Goal: Task Accomplishment & Management: Use online tool/utility

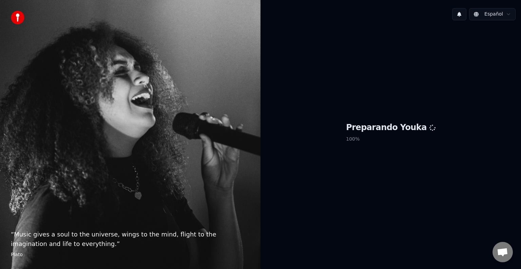
scroll to position [352, 0]
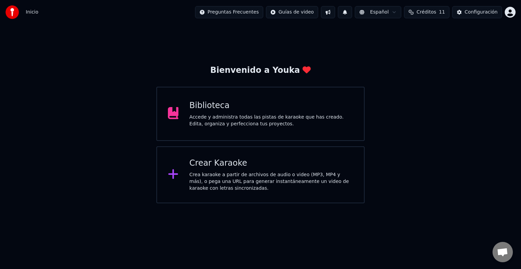
click at [230, 178] on div "Crea karaoke a partir de archivos de audio o video (MP3, MP4 y más), o pega una…" at bounding box center [271, 182] width 164 height 20
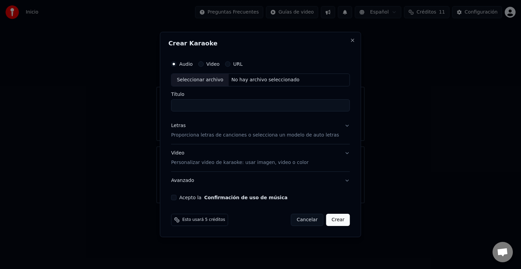
click at [217, 80] on div "Seleccionar archivo" at bounding box center [199, 80] width 57 height 12
click at [176, 197] on button "Acepto la Confirmación de uso de música" at bounding box center [173, 197] width 5 height 5
click at [233, 106] on input "**********" at bounding box center [260, 105] width 179 height 12
type input "**********"
click at [250, 137] on p "Proporciona letras de canciones o selecciona un modelo de auto letras" at bounding box center [255, 135] width 168 height 7
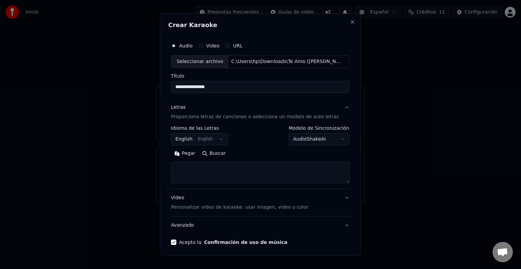
click at [206, 168] on textarea at bounding box center [260, 173] width 179 height 22
paste textarea "**********"
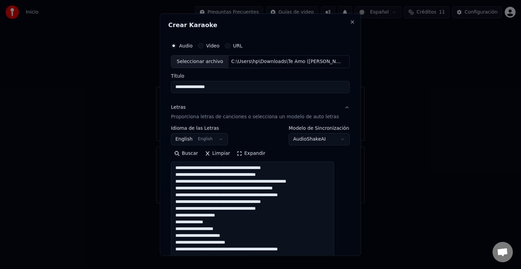
drag, startPoint x: 337, startPoint y: 179, endPoint x: 383, endPoint y: 285, distance: 115.5
click at [383, 204] on html "Inicio Preguntas Frecuentes Guías de video Español Créditos 11 Configuración Bi…" at bounding box center [260, 102] width 521 height 204
click at [220, 167] on textarea "**********" at bounding box center [252, 225] width 163 height 127
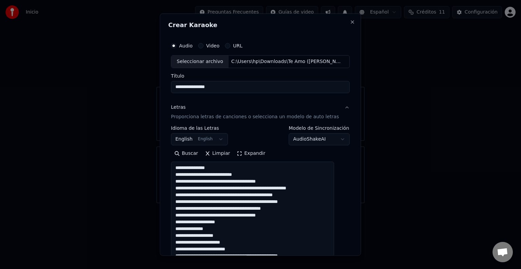
click at [211, 175] on textarea "**********" at bounding box center [252, 225] width 163 height 127
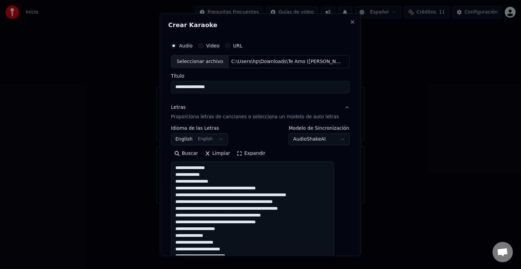
click at [221, 183] on textarea "**********" at bounding box center [252, 225] width 163 height 127
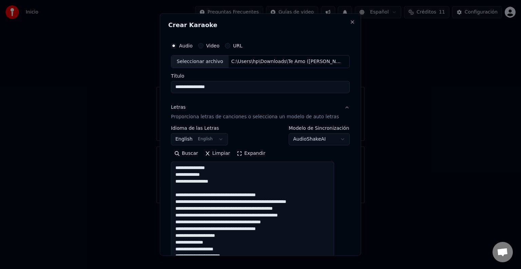
click at [213, 194] on textarea "**********" at bounding box center [252, 225] width 163 height 127
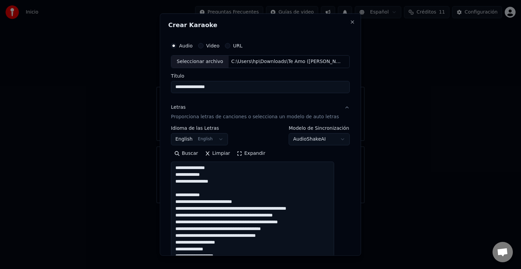
click at [213, 195] on textarea "**********" at bounding box center [252, 225] width 163 height 127
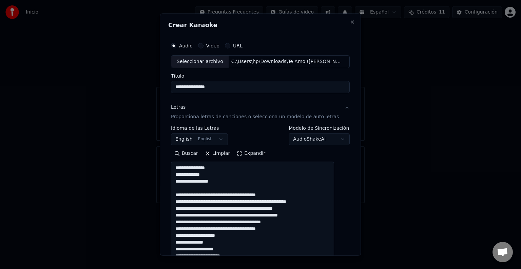
click at [238, 194] on textarea "**********" at bounding box center [252, 225] width 163 height 127
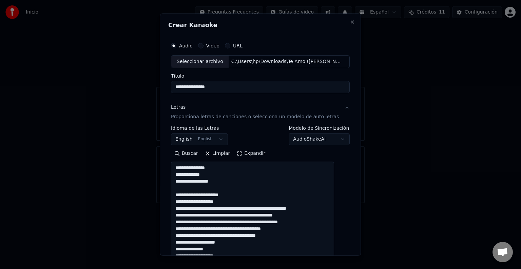
click at [232, 208] on textarea "**********" at bounding box center [252, 225] width 163 height 127
click at [181, 201] on textarea "**********" at bounding box center [252, 225] width 163 height 127
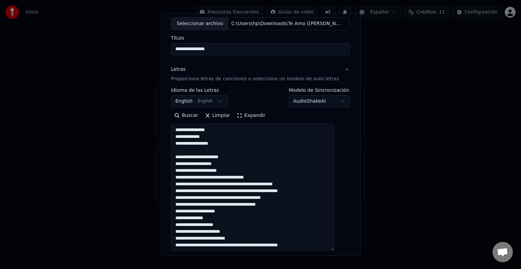
scroll to position [42, 0]
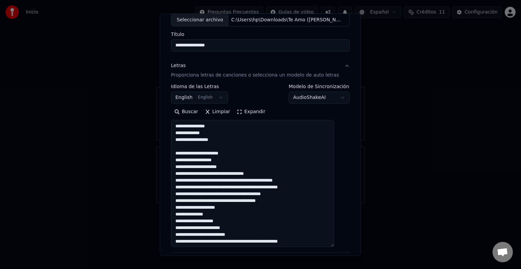
click at [180, 174] on textarea "**********" at bounding box center [252, 183] width 163 height 127
click at [265, 173] on textarea "**********" at bounding box center [252, 183] width 163 height 127
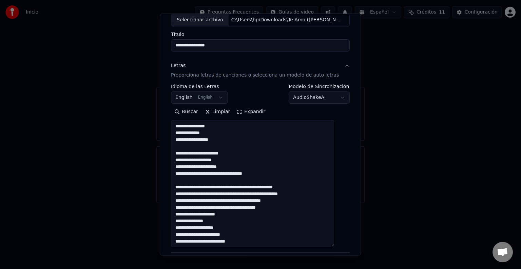
click at [214, 174] on textarea "**********" at bounding box center [252, 183] width 163 height 127
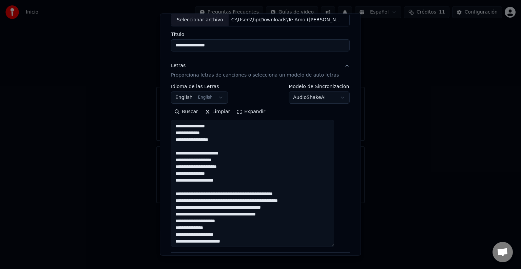
scroll to position [14, 0]
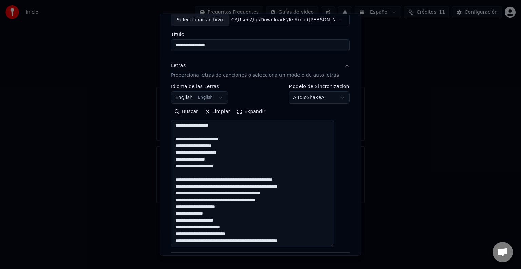
click at [237, 181] on textarea "**********" at bounding box center [252, 183] width 163 height 127
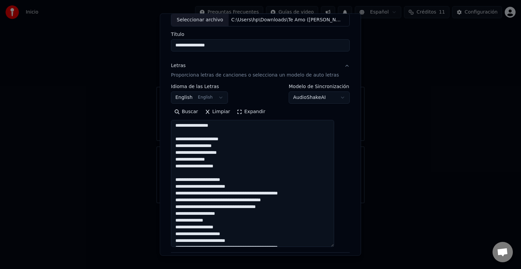
click at [245, 193] on textarea "**********" at bounding box center [252, 183] width 163 height 127
click at [247, 200] on textarea "**********" at bounding box center [252, 183] width 163 height 127
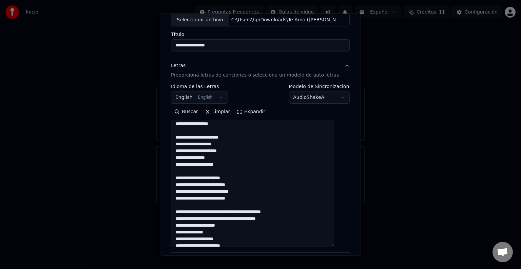
scroll to position [19, 0]
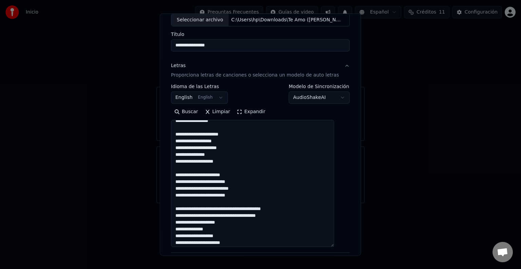
click at [219, 209] on textarea "**********" at bounding box center [252, 183] width 163 height 127
click at [210, 215] on textarea "**********" at bounding box center [252, 183] width 163 height 127
click at [222, 221] on textarea "**********" at bounding box center [252, 183] width 163 height 127
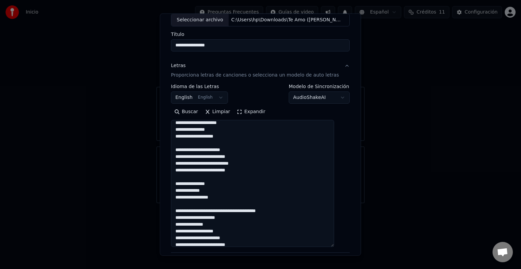
scroll to position [55, 0]
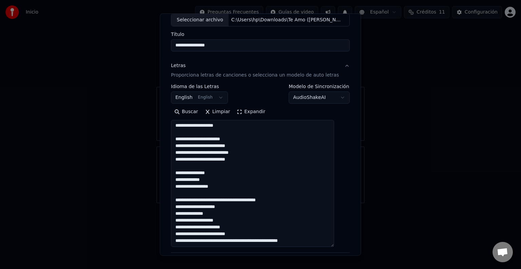
click at [239, 200] on textarea "**********" at bounding box center [252, 183] width 163 height 127
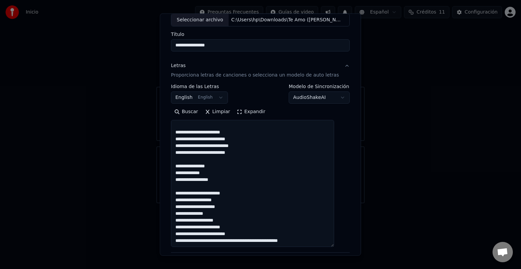
click at [235, 220] on textarea "**********" at bounding box center [252, 183] width 163 height 127
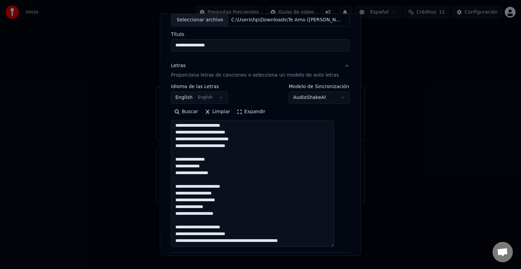
click at [245, 240] on textarea "**********" at bounding box center [252, 183] width 163 height 127
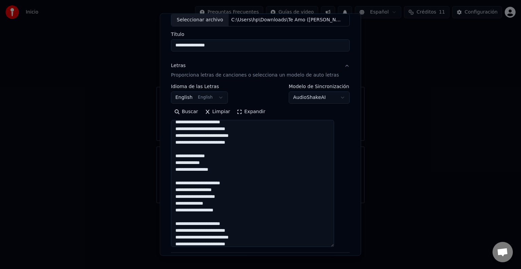
scroll to position [0, 0]
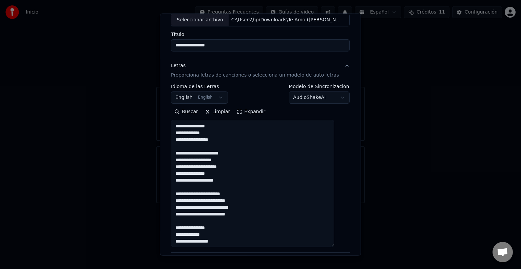
type textarea "**********"
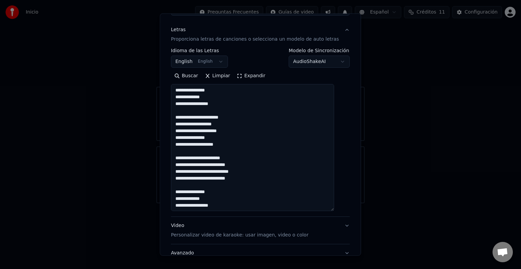
scroll to position [8, 0]
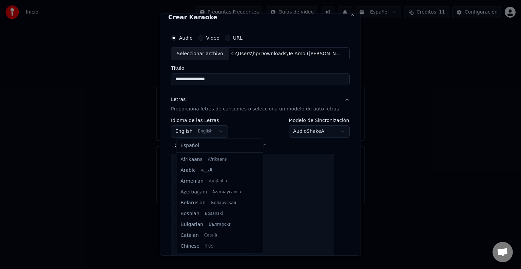
click at [223, 132] on body "Inicio Preguntas Frecuentes Guías de video Español Créditos 11 Configuración Bi…" at bounding box center [260, 102] width 521 height 204
select select "**"
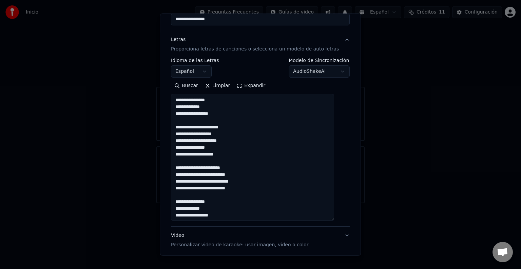
scroll to position [70, 0]
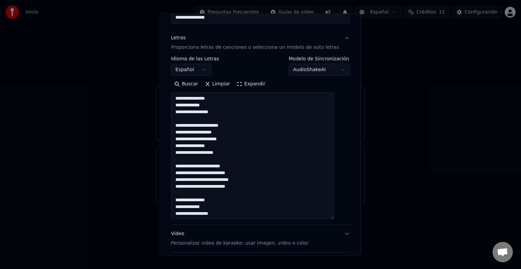
click at [261, 125] on textarea "**********" at bounding box center [252, 155] width 163 height 127
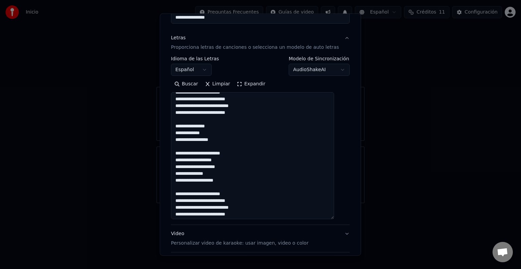
scroll to position [75, 0]
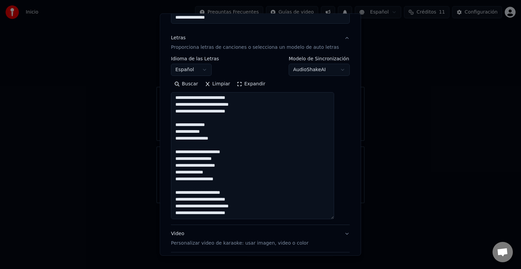
click at [240, 110] on textarea "**********" at bounding box center [252, 155] width 163 height 127
click at [272, 115] on textarea "**********" at bounding box center [252, 155] width 163 height 127
click at [257, 111] on textarea "**********" at bounding box center [252, 155] width 163 height 127
click at [232, 125] on textarea "**********" at bounding box center [252, 155] width 163 height 127
click at [240, 212] on textarea "**********" at bounding box center [252, 155] width 163 height 127
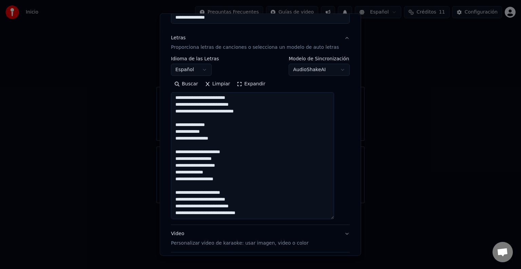
click at [197, 213] on textarea "**********" at bounding box center [252, 155] width 163 height 127
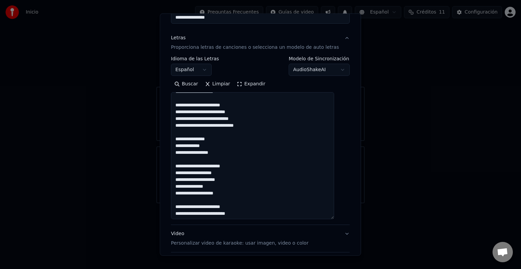
scroll to position [59, 0]
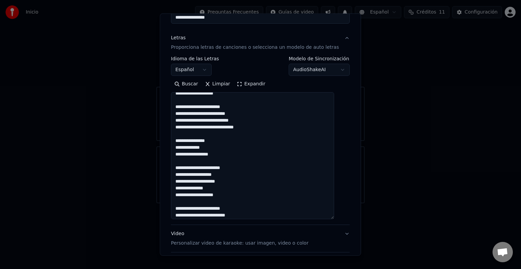
click at [197, 128] on textarea "**********" at bounding box center [252, 155] width 163 height 127
type textarea "**********"
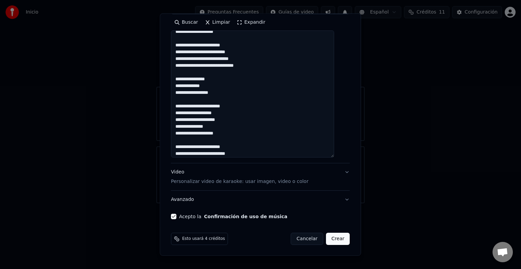
click at [295, 182] on p "Personalizar video de karaoke: usar imagen, video o color" at bounding box center [239, 181] width 137 height 7
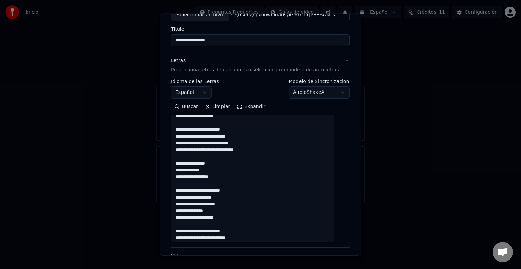
scroll to position [7, 0]
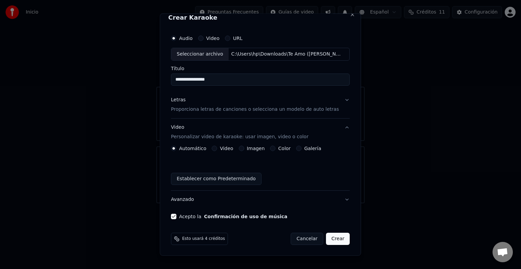
click at [256, 112] on p "Proporciona letras de canciones o selecciona un modelo de auto letras" at bounding box center [255, 109] width 168 height 7
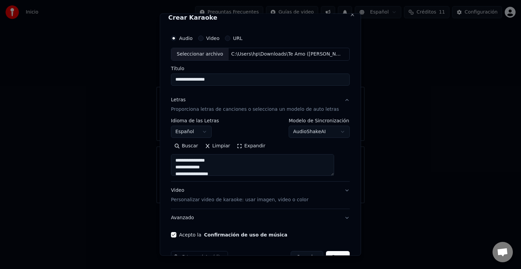
drag, startPoint x: 338, startPoint y: 175, endPoint x: 341, endPoint y: 177, distance: 3.6
click at [341, 177] on div "**********" at bounding box center [260, 135] width 184 height 212
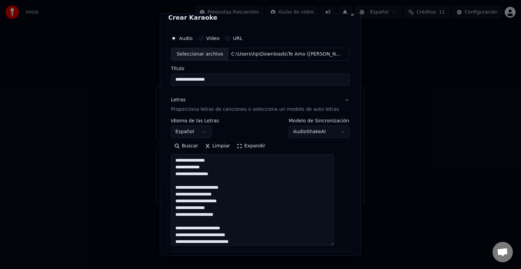
drag, startPoint x: 338, startPoint y: 174, endPoint x: 364, endPoint y: 245, distance: 75.3
click at [364, 204] on body "Inicio Preguntas Frecuentes Guías de video Español Créditos 11 Configuración Bi…" at bounding box center [260, 102] width 521 height 204
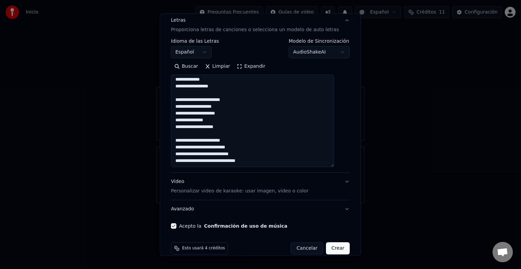
scroll to position [97, 0]
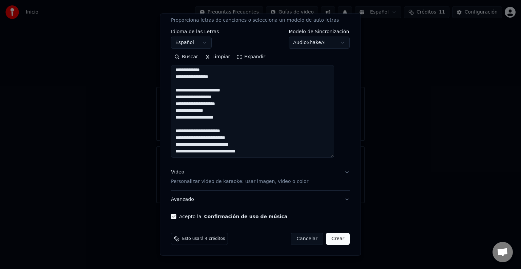
click at [293, 183] on p "Personalizar video de karaoke: usar imagen, video o color" at bounding box center [239, 181] width 137 height 7
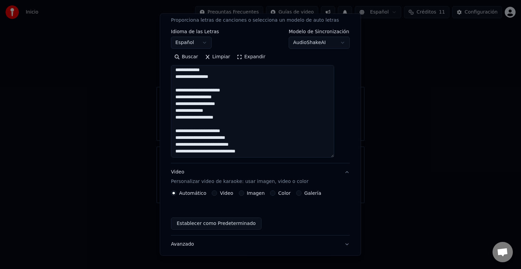
scroll to position [7, 0]
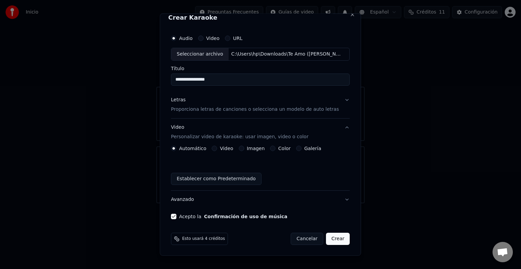
click at [314, 147] on label "Galería" at bounding box center [312, 148] width 17 height 5
click at [302, 147] on button "Galería" at bounding box center [298, 148] width 5 height 5
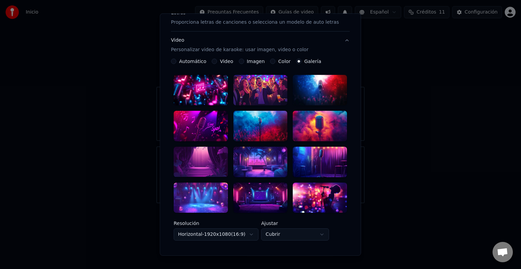
scroll to position [96, 0]
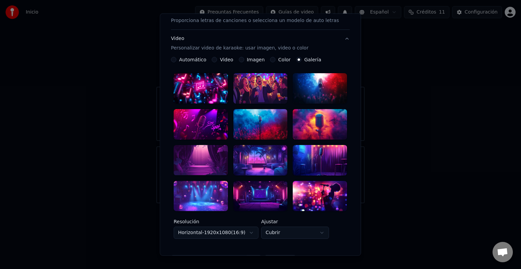
click at [261, 123] on div at bounding box center [260, 124] width 54 height 31
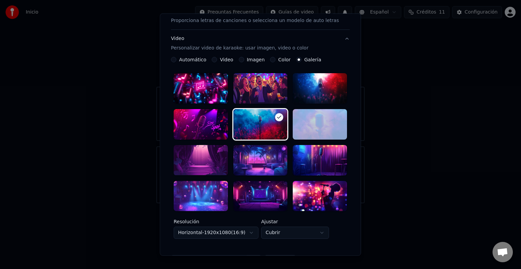
click at [261, 123] on div at bounding box center [260, 124] width 54 height 31
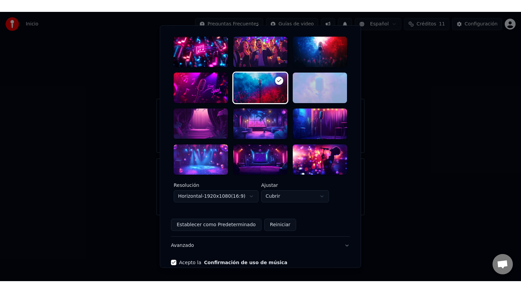
scroll to position [167, 0]
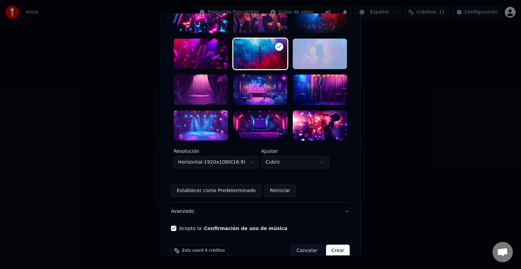
click at [331, 245] on button "Crear" at bounding box center [338, 251] width 24 height 12
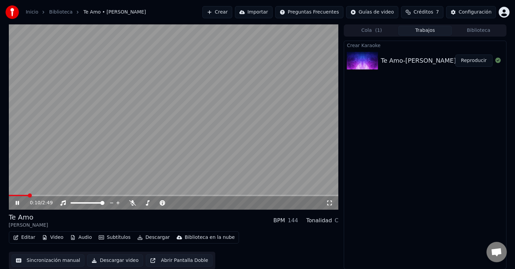
click at [327, 203] on icon at bounding box center [329, 203] width 7 height 5
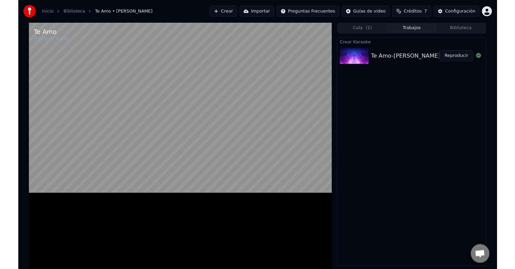
scroll to position [280, 0]
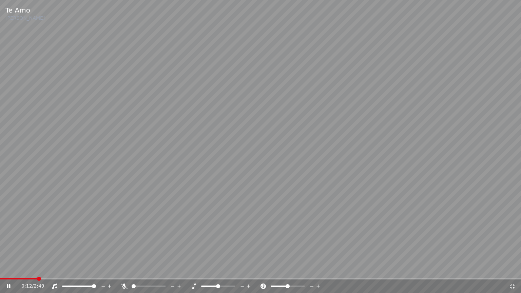
click at [123, 269] on icon at bounding box center [124, 286] width 7 height 5
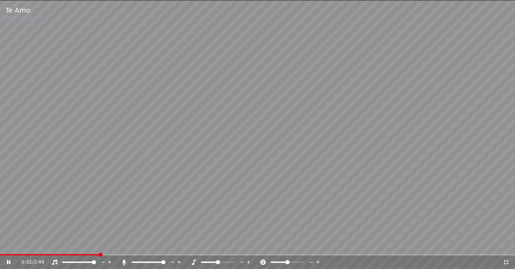
scroll to position [352, 0]
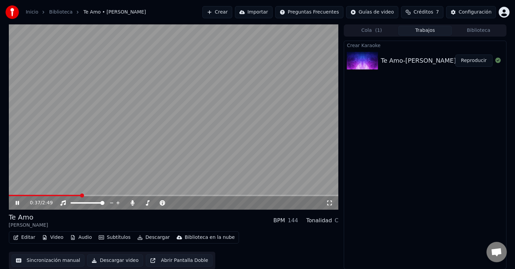
click at [18, 203] on icon at bounding box center [17, 203] width 3 height 4
click at [52, 11] on link "Biblioteca" at bounding box center [60, 12] width 23 height 7
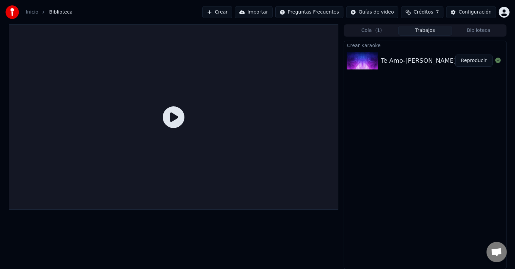
click at [473, 59] on button "Reproducir" at bounding box center [474, 61] width 37 height 12
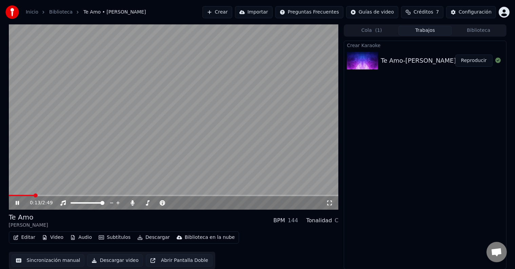
click at [34, 196] on span at bounding box center [174, 195] width 330 height 1
click at [174, 195] on span at bounding box center [92, 195] width 166 height 1
click at [161, 196] on span at bounding box center [85, 195] width 152 height 1
click at [144, 193] on video at bounding box center [174, 117] width 330 height 186
click at [144, 195] on span at bounding box center [76, 195] width 135 height 1
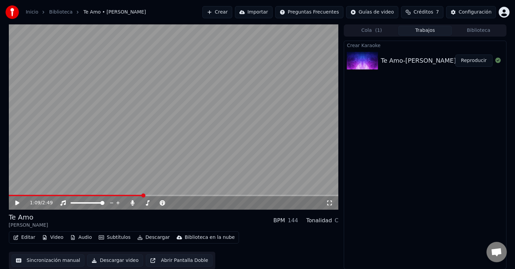
click at [133, 149] on video at bounding box center [174, 117] width 330 height 186
click at [17, 203] on icon at bounding box center [17, 203] width 3 height 4
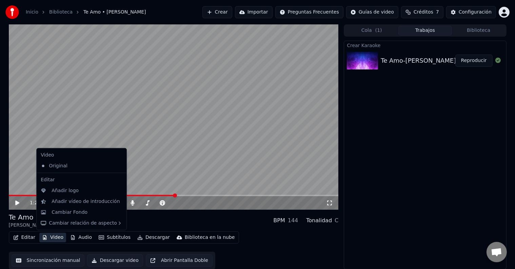
click at [49, 239] on button "Video" at bounding box center [52, 238] width 27 height 10
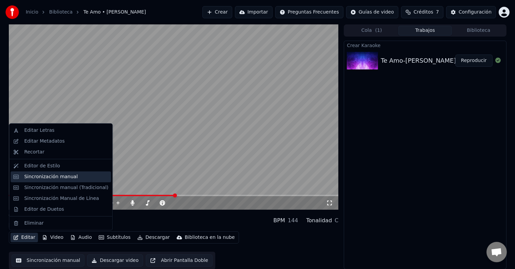
click at [52, 180] on div "Sincronización manual" at bounding box center [51, 177] width 54 height 7
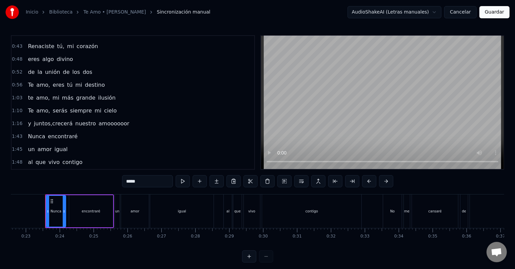
scroll to position [62, 0]
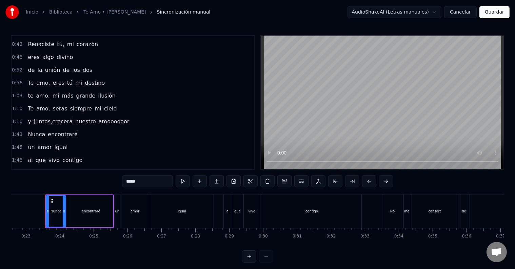
click at [107, 118] on span "amoooooor" at bounding box center [114, 122] width 32 height 8
type input "*********"
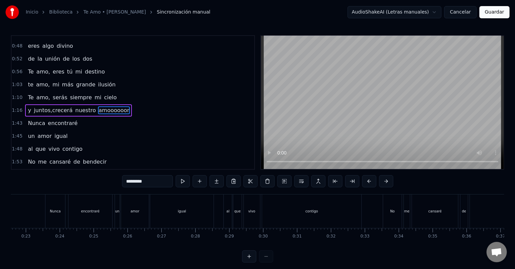
click at [107, 114] on div "0:23 Nunca encontraré 0:25 un amor igual 0:28 al que vivo contigo 0:33 No me ca…" at bounding box center [133, 102] width 244 height 135
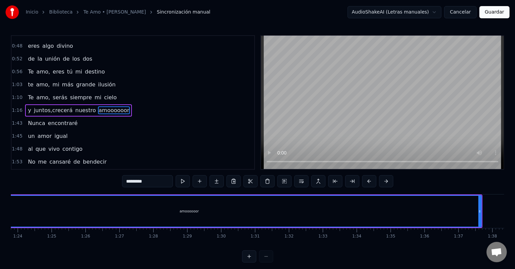
scroll to position [0, 2841]
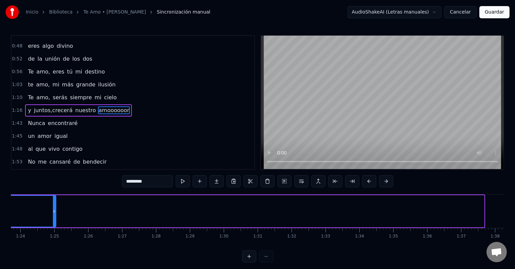
drag, startPoint x: 482, startPoint y: 212, endPoint x: 53, endPoint y: 212, distance: 428.6
click at [53, 212] on icon at bounding box center [54, 211] width 3 height 5
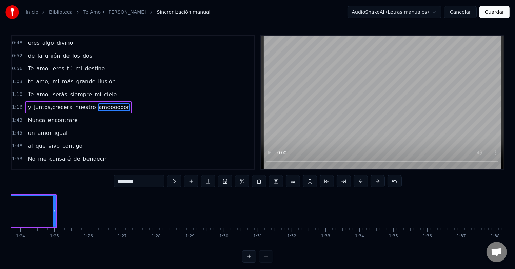
click at [497, 15] on button "Guardar" at bounding box center [495, 12] width 30 height 12
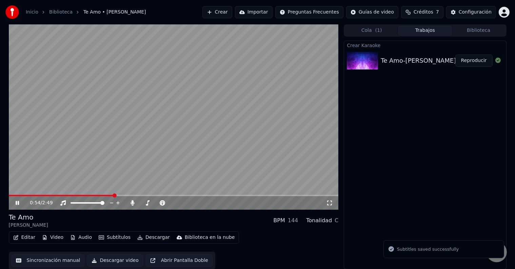
click at [113, 196] on span at bounding box center [174, 195] width 330 height 1
click at [127, 195] on span at bounding box center [174, 195] width 330 height 1
click at [138, 195] on span at bounding box center [174, 195] width 330 height 1
click at [148, 195] on span at bounding box center [174, 195] width 330 height 1
click at [163, 195] on video at bounding box center [174, 117] width 330 height 186
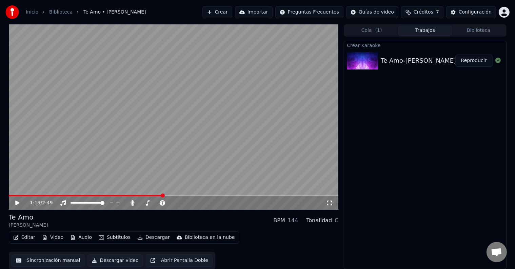
click at [163, 195] on span at bounding box center [174, 195] width 330 height 1
click at [189, 133] on video at bounding box center [174, 117] width 330 height 186
click at [188, 196] on span at bounding box center [174, 195] width 330 height 1
click at [203, 196] on span at bounding box center [174, 195] width 330 height 1
click at [18, 205] on icon at bounding box center [17, 203] width 3 height 4
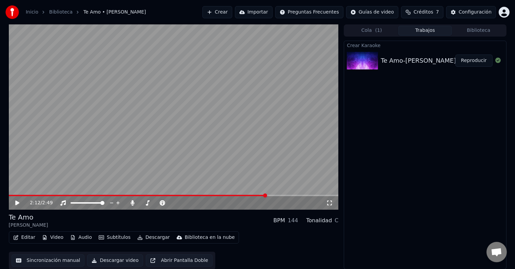
click at [57, 14] on link "Biblioteca" at bounding box center [60, 12] width 23 height 7
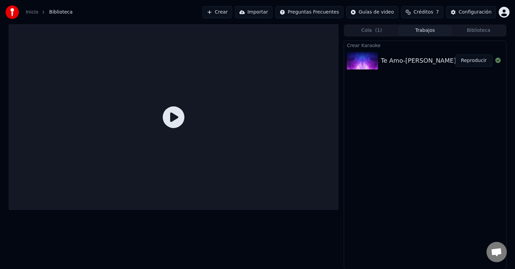
click at [479, 58] on button "Reproducir" at bounding box center [474, 61] width 37 height 12
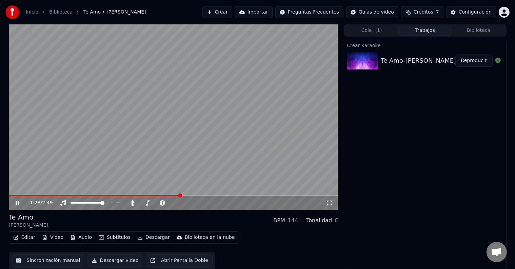
click at [180, 195] on span at bounding box center [174, 195] width 330 height 1
click at [193, 196] on span at bounding box center [174, 195] width 330 height 1
click at [202, 196] on span at bounding box center [174, 195] width 330 height 1
click at [77, 196] on span at bounding box center [43, 195] width 68 height 1
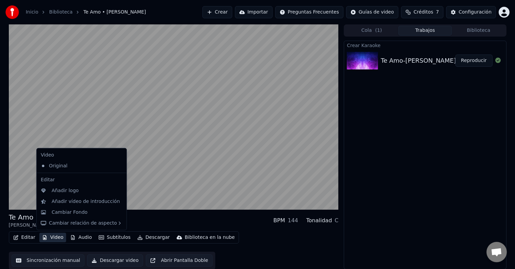
click at [51, 239] on button "Video" at bounding box center [52, 238] width 27 height 10
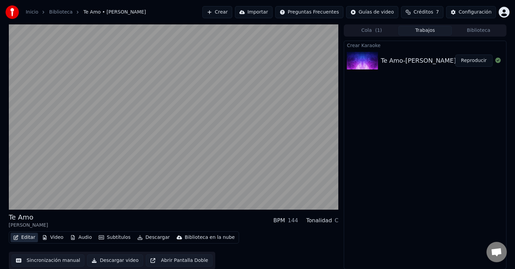
click at [33, 241] on button "Editar" at bounding box center [24, 238] width 27 height 10
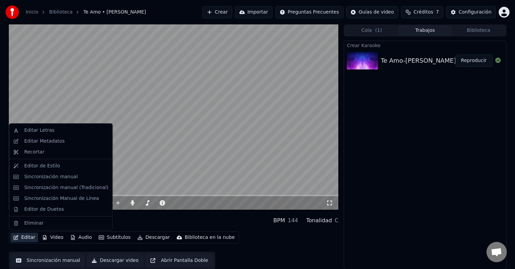
click at [23, 240] on button "Editar" at bounding box center [24, 238] width 27 height 10
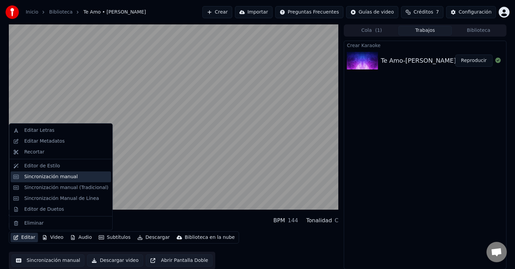
click at [39, 176] on div "Sincronización manual" at bounding box center [51, 177] width 54 height 7
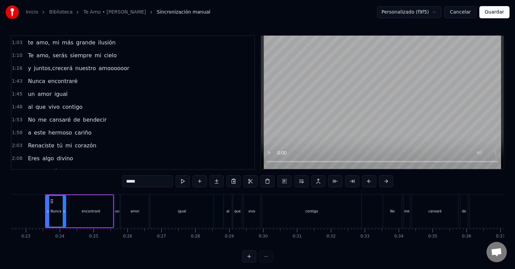
scroll to position [118, 0]
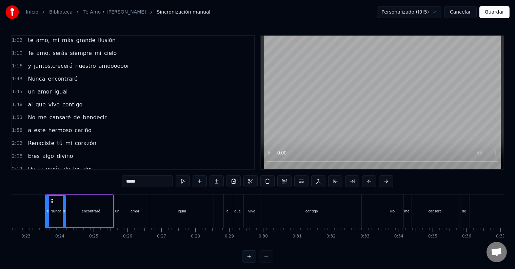
click at [33, 75] on span "Nunca" at bounding box center [36, 79] width 19 height 8
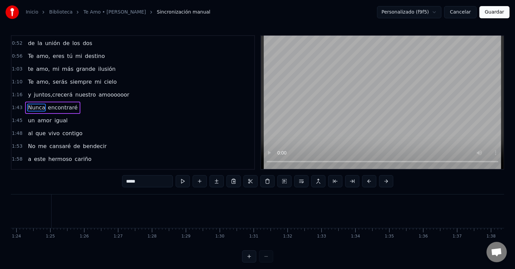
scroll to position [0, 3472]
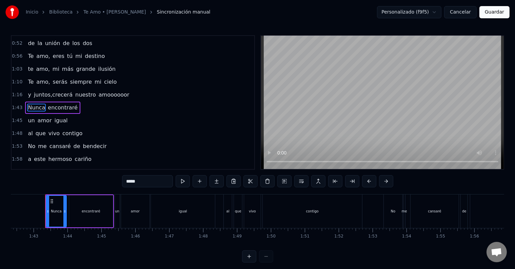
click at [88, 217] on div "encontraré" at bounding box center [91, 211] width 44 height 32
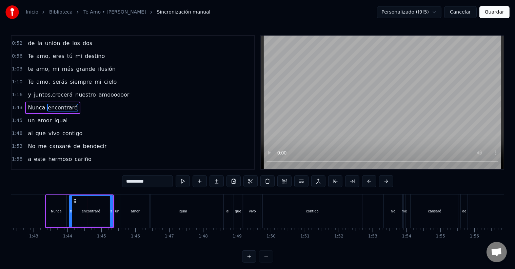
click at [65, 215] on div "Nunca" at bounding box center [56, 211] width 20 height 32
type input "*****"
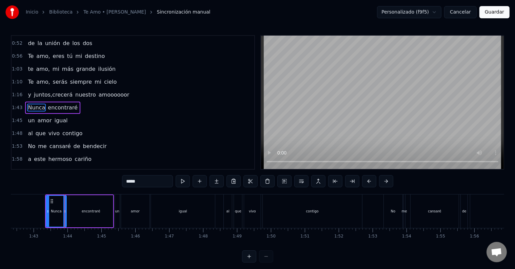
click at [370, 182] on button at bounding box center [369, 181] width 14 height 12
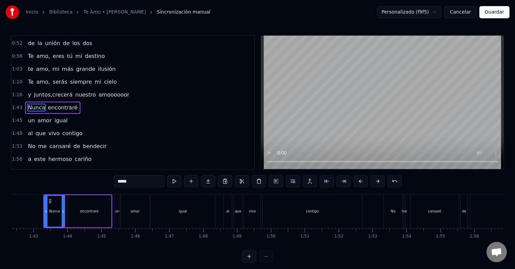
click at [371, 182] on button at bounding box center [378, 181] width 14 height 12
click at [357, 182] on button at bounding box center [361, 181] width 14 height 12
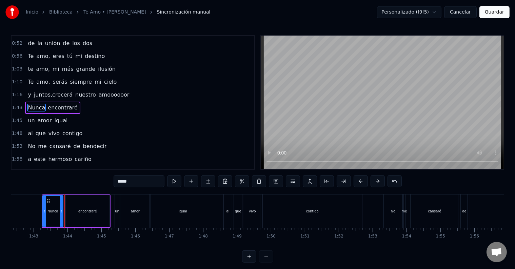
click at [357, 182] on button at bounding box center [361, 181] width 14 height 12
click at [458, 17] on button "Cancelar" at bounding box center [460, 12] width 33 height 12
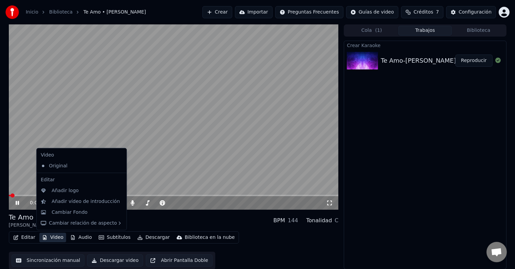
click at [60, 237] on button "Video" at bounding box center [52, 238] width 27 height 10
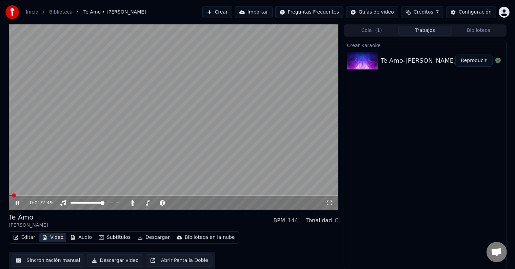
click at [60, 237] on button "Video" at bounding box center [52, 238] width 27 height 10
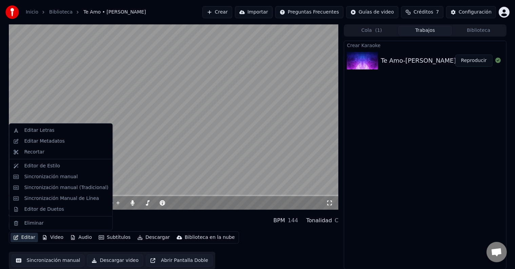
click at [32, 239] on button "Editar" at bounding box center [24, 238] width 27 height 10
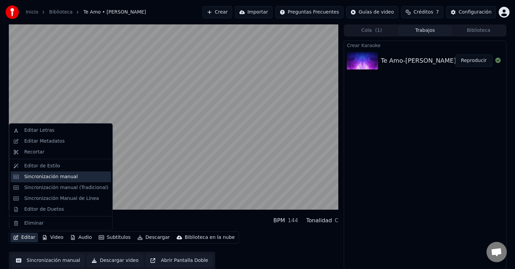
click at [40, 177] on div "Sincronización manual" at bounding box center [51, 177] width 54 height 7
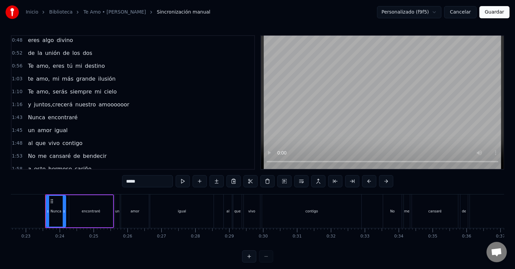
scroll to position [80, 0]
click at [31, 113] on span "Nunca" at bounding box center [36, 117] width 19 height 8
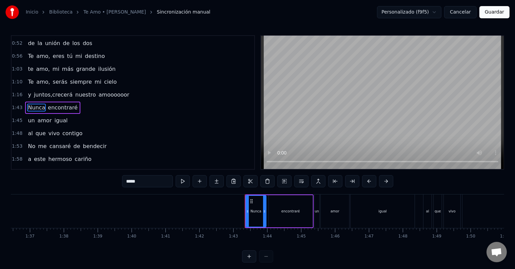
scroll to position [0, 3472]
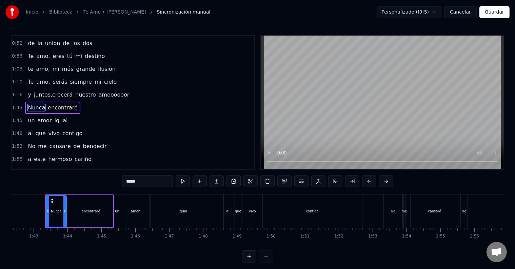
click at [53, 216] on div "Nunca" at bounding box center [56, 211] width 20 height 31
click at [116, 218] on div "un" at bounding box center [117, 212] width 5 height 34
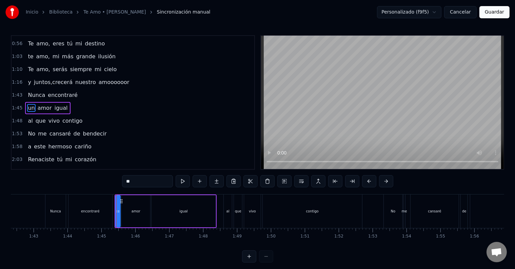
click at [58, 219] on div "Nunca" at bounding box center [55, 212] width 20 height 34
type input "*****"
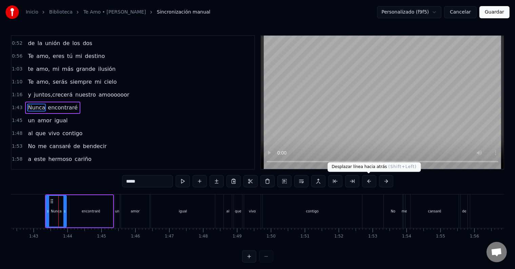
click at [368, 182] on button at bounding box center [369, 181] width 14 height 12
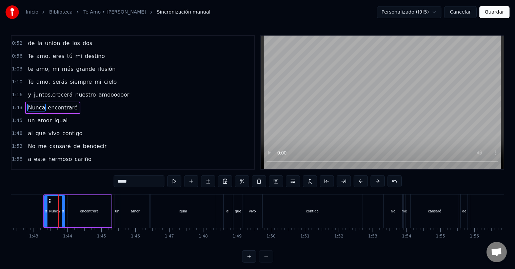
click at [368, 182] on div "*****" at bounding box center [258, 181] width 288 height 12
click at [363, 182] on button at bounding box center [361, 181] width 14 height 12
click at [359, 181] on button at bounding box center [361, 181] width 14 height 12
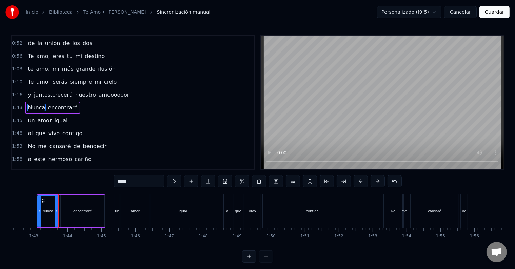
click at [359, 181] on button at bounding box center [361, 181] width 14 height 12
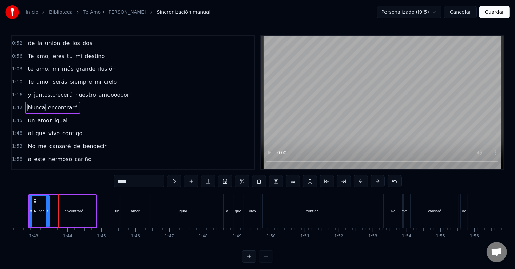
click at [359, 181] on button at bounding box center [361, 181] width 14 height 12
click at [10, 214] on div "Inicio Biblioteca Te Amo • [PERSON_NAME] Sincronización manual Personalizado (f…" at bounding box center [257, 131] width 515 height 263
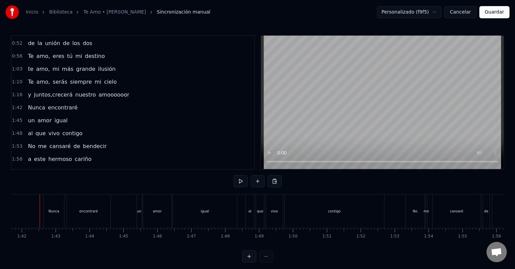
scroll to position [0, 3445]
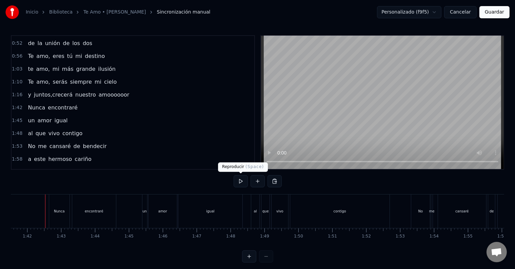
click at [244, 182] on button at bounding box center [241, 181] width 14 height 12
click at [459, 13] on button "Cancelar" at bounding box center [460, 12] width 33 height 12
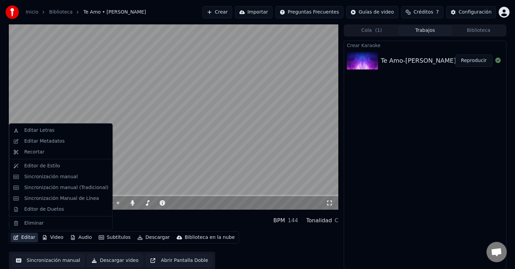
click at [27, 239] on button "Editar" at bounding box center [24, 238] width 27 height 10
click at [46, 176] on div "Sincronización manual" at bounding box center [51, 177] width 54 height 7
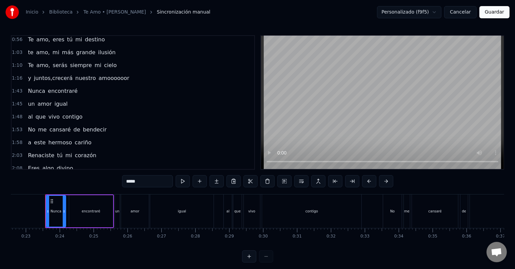
scroll to position [125, 0]
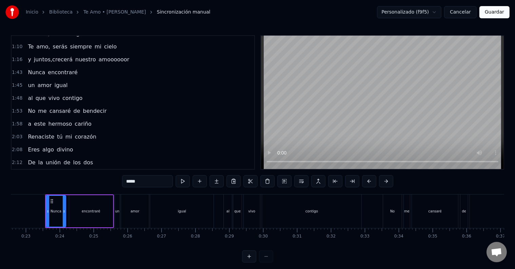
click at [34, 69] on span "Nunca" at bounding box center [36, 73] width 19 height 8
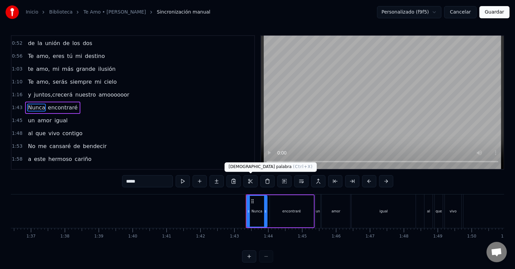
scroll to position [0, 3472]
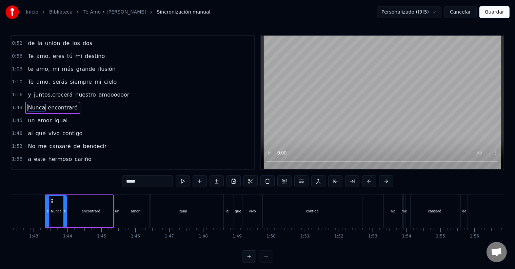
click at [54, 219] on div "Nunca" at bounding box center [56, 211] width 20 height 31
click at [368, 183] on button at bounding box center [369, 181] width 14 height 12
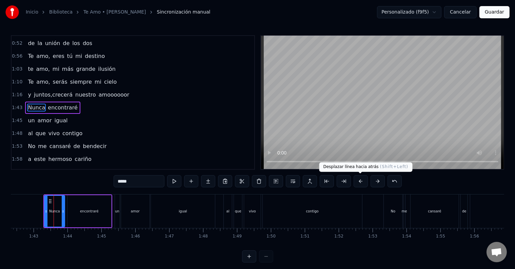
click at [359, 182] on button at bounding box center [361, 181] width 14 height 12
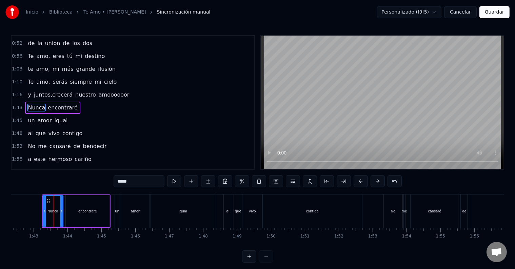
click at [359, 182] on button at bounding box center [361, 181] width 14 height 12
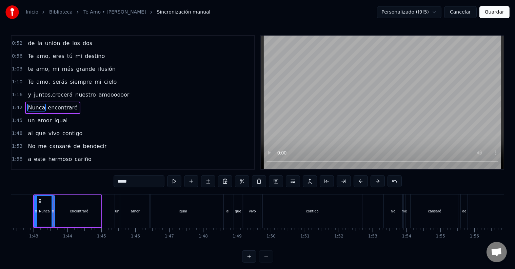
click at [359, 182] on button at bounding box center [361, 181] width 14 height 12
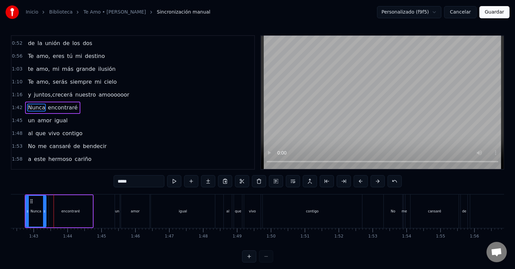
click at [359, 182] on button at bounding box center [361, 181] width 14 height 12
click at [115, 216] on div "un" at bounding box center [117, 212] width 5 height 34
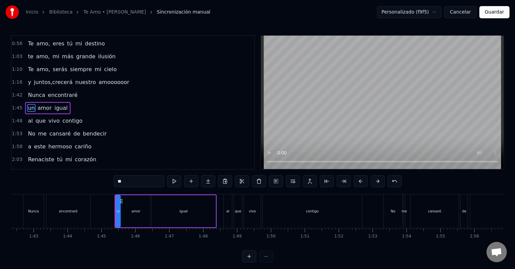
click at [361, 181] on button at bounding box center [361, 181] width 14 height 12
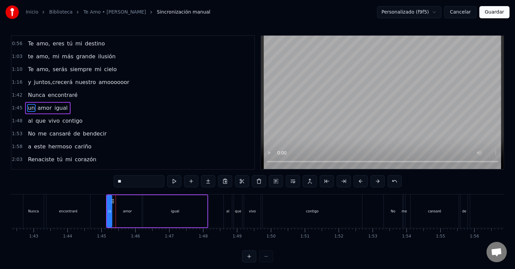
click at [361, 181] on button at bounding box center [361, 181] width 14 height 12
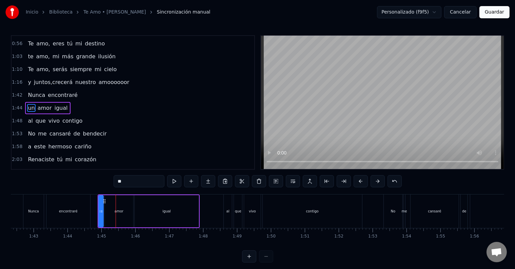
click at [361, 181] on button at bounding box center [361, 181] width 14 height 12
click at [229, 218] on div "al" at bounding box center [228, 212] width 8 height 34
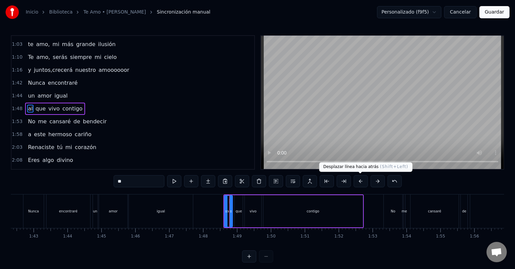
click at [360, 182] on button at bounding box center [361, 181] width 14 height 12
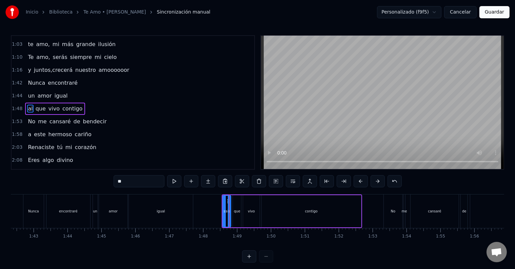
click at [360, 182] on button at bounding box center [361, 181] width 14 height 12
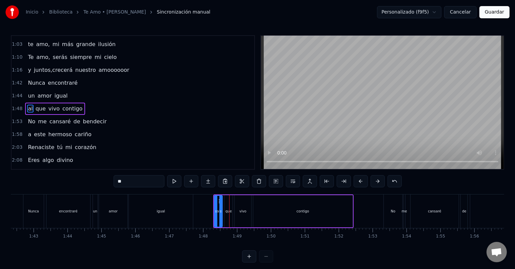
click at [360, 182] on button at bounding box center [361, 181] width 14 height 12
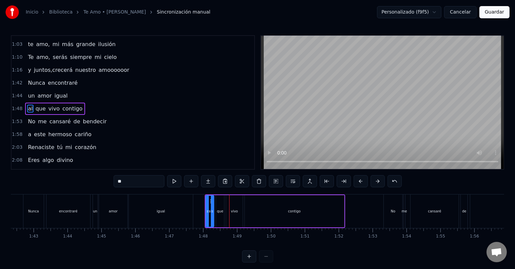
click at [360, 182] on button at bounding box center [361, 181] width 14 height 12
click at [393, 215] on div "No" at bounding box center [393, 212] width 18 height 34
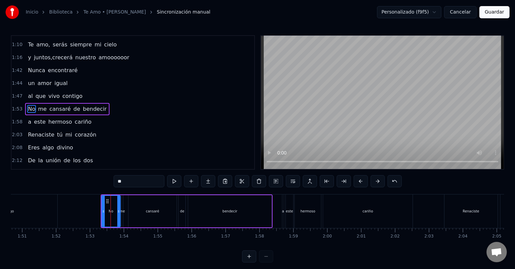
scroll to position [0, 3765]
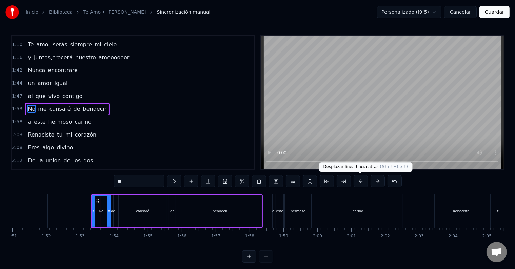
click at [357, 182] on button at bounding box center [361, 181] width 14 height 12
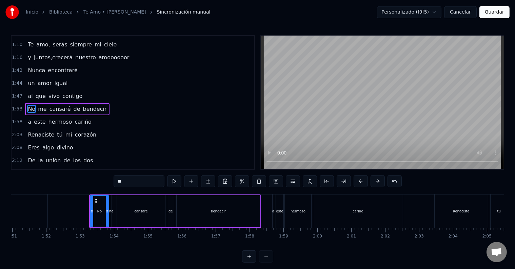
click at [357, 182] on button at bounding box center [361, 181] width 14 height 12
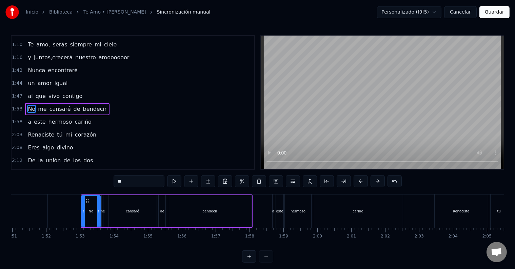
click at [357, 182] on button at bounding box center [361, 181] width 14 height 12
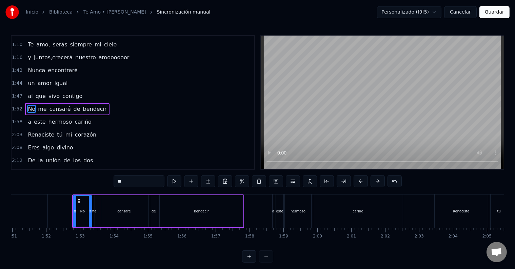
click at [357, 182] on button at bounding box center [361, 181] width 14 height 12
click at [273, 218] on div "a" at bounding box center [273, 212] width 1 height 34
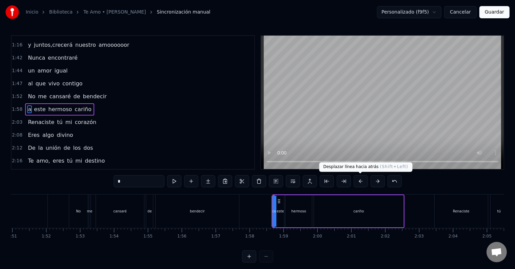
click at [358, 181] on button at bounding box center [361, 181] width 14 height 12
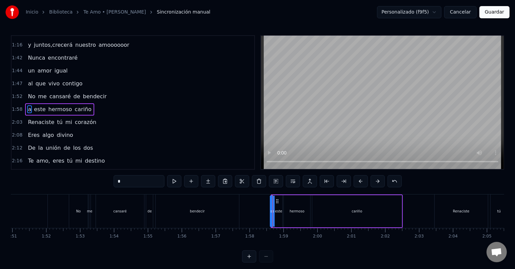
click at [358, 181] on button at bounding box center [361, 181] width 14 height 12
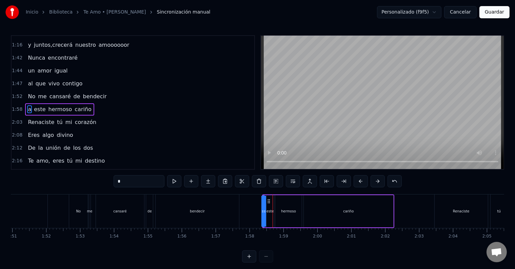
click at [358, 181] on button at bounding box center [361, 181] width 14 height 12
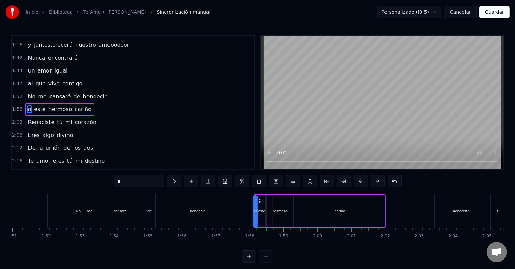
click at [358, 181] on button at bounding box center [361, 181] width 14 height 12
click at [454, 211] on div "Renaciste" at bounding box center [461, 211] width 17 height 5
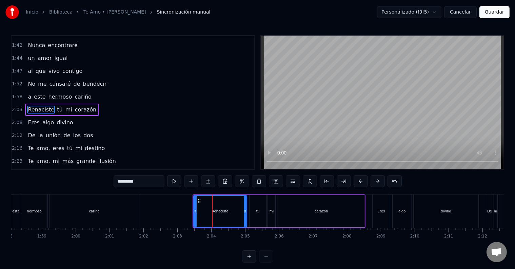
scroll to position [0, 4023]
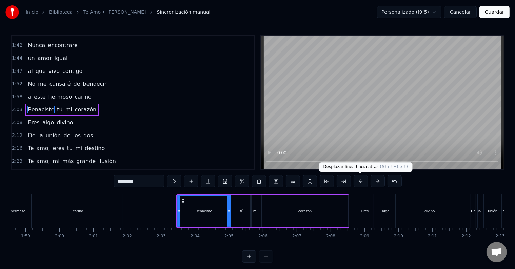
click at [362, 181] on button at bounding box center [361, 181] width 14 height 12
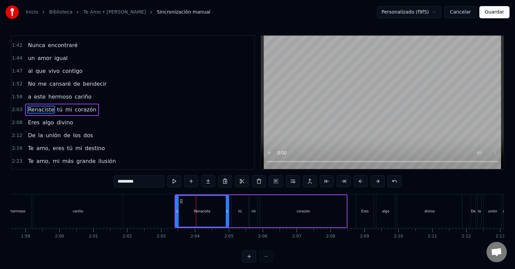
click at [362, 181] on button at bounding box center [361, 181] width 14 height 12
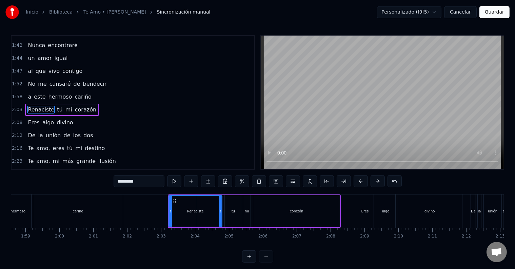
click at [362, 181] on button at bounding box center [361, 181] width 14 height 12
click at [360, 182] on button at bounding box center [361, 181] width 14 height 12
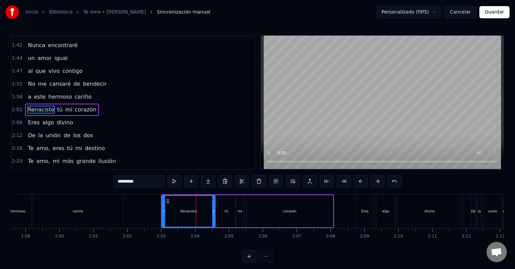
click at [360, 182] on button at bounding box center [361, 181] width 14 height 12
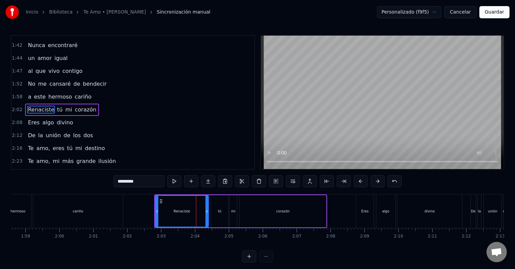
click at [365, 214] on div "Eres" at bounding box center [365, 212] width 17 height 34
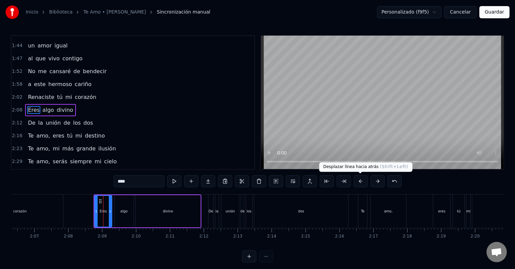
scroll to position [0, 4284]
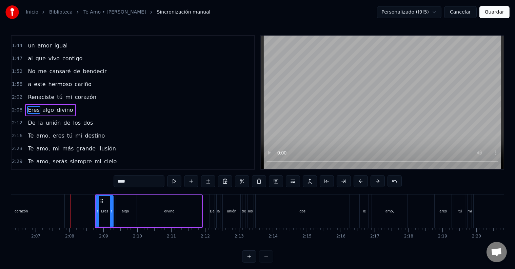
click at [100, 220] on div "Eres" at bounding box center [104, 211] width 16 height 31
click at [358, 183] on button at bounding box center [361, 181] width 14 height 12
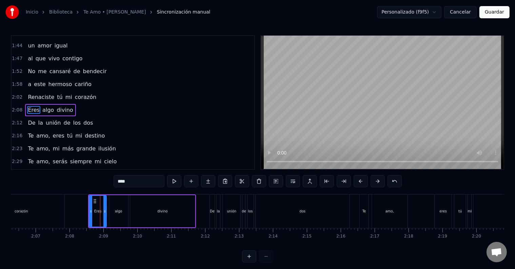
click at [358, 183] on button at bounding box center [361, 181] width 14 height 12
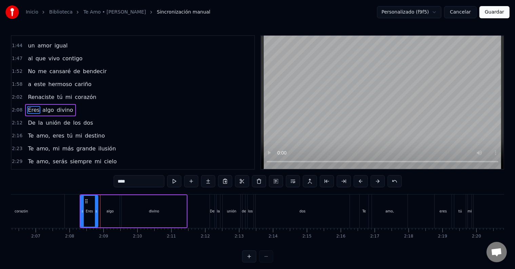
click at [358, 183] on button at bounding box center [361, 181] width 14 height 12
click at [210, 219] on div "De" at bounding box center [212, 212] width 5 height 34
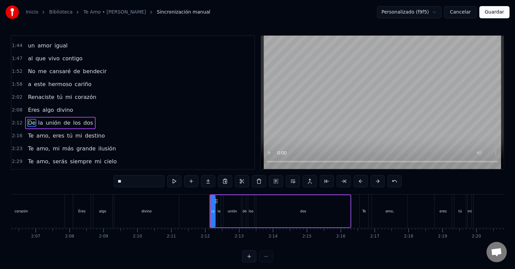
scroll to position [166, 0]
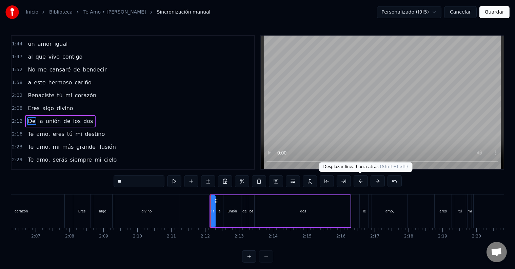
click at [362, 182] on button at bounding box center [361, 181] width 14 height 12
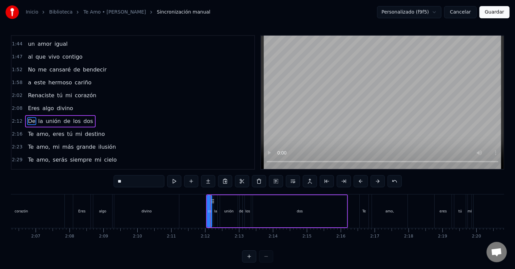
click at [362, 182] on button at bounding box center [361, 181] width 14 height 12
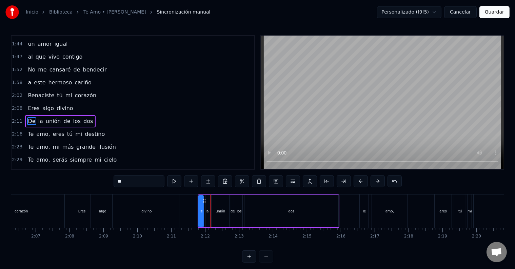
click at [362, 182] on button at bounding box center [361, 181] width 14 height 12
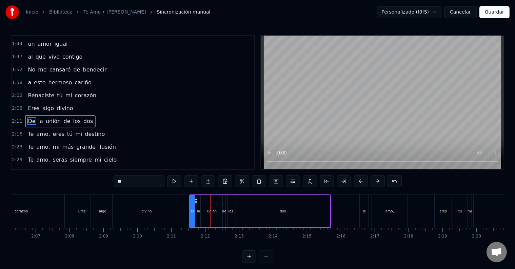
click at [362, 182] on button at bounding box center [361, 181] width 14 height 12
click at [362, 213] on div "Te" at bounding box center [364, 212] width 9 height 34
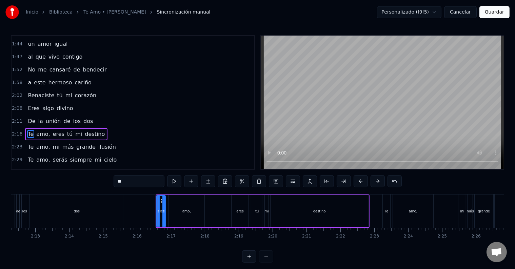
scroll to position [0, 4498]
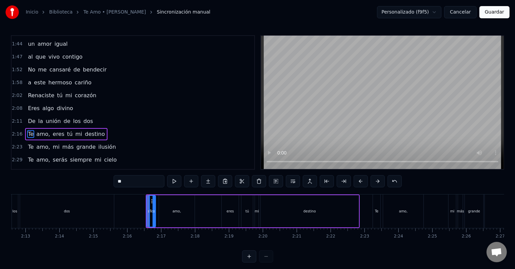
click at [359, 181] on button at bounding box center [361, 181] width 14 height 12
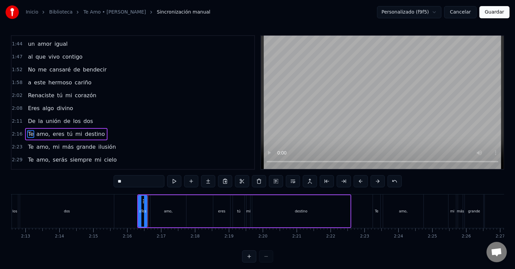
click at [359, 181] on button at bounding box center [361, 181] width 14 height 12
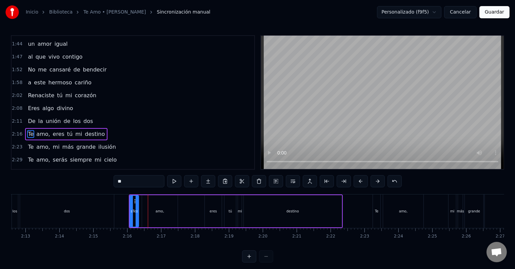
click at [359, 181] on button at bounding box center [361, 181] width 14 height 12
click at [377, 219] on div "Te" at bounding box center [376, 212] width 7 height 34
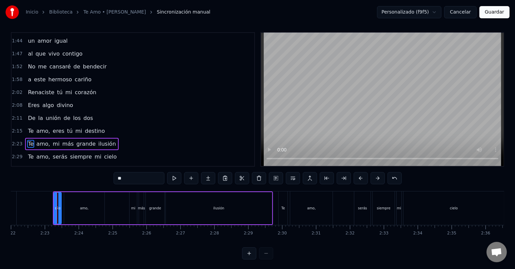
scroll to position [0, 4822]
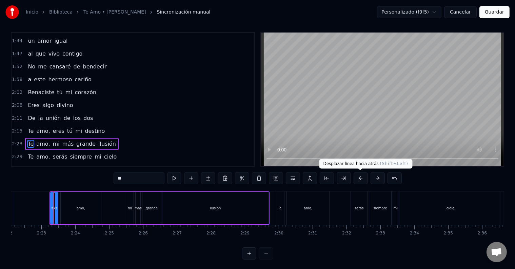
click at [358, 177] on button at bounding box center [361, 178] width 14 height 12
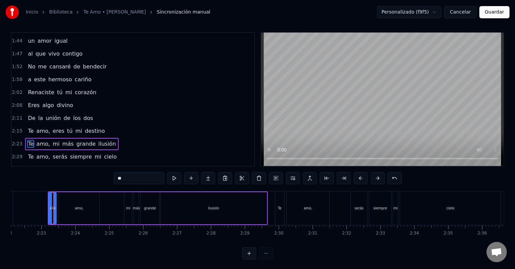
click at [358, 177] on button at bounding box center [361, 178] width 14 height 12
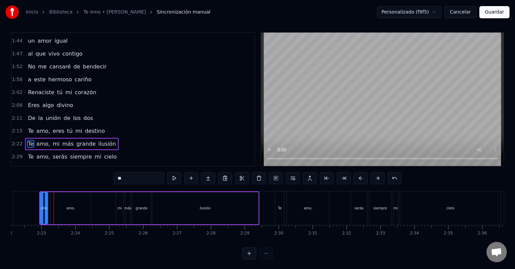
click at [358, 177] on button at bounding box center [361, 178] width 14 height 12
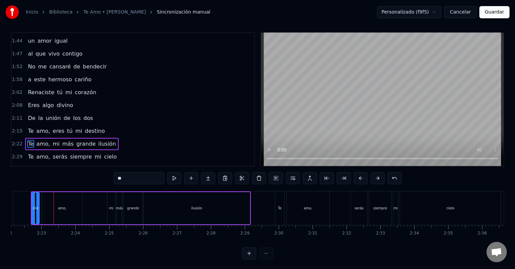
click at [358, 177] on button at bounding box center [361, 178] width 14 height 12
click at [281, 216] on div "Te" at bounding box center [280, 209] width 9 height 34
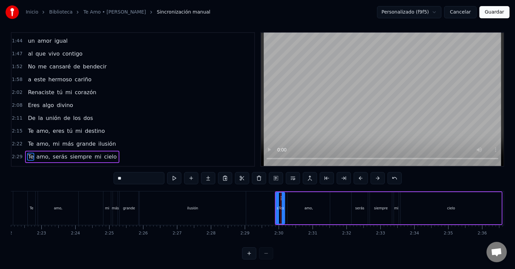
scroll to position [10, 0]
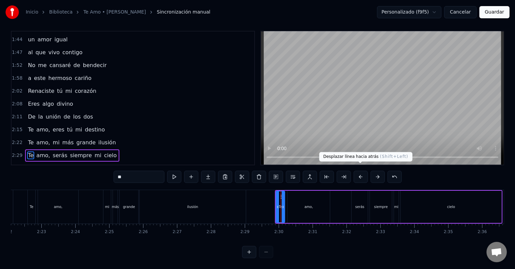
click at [358, 172] on button at bounding box center [361, 177] width 14 height 12
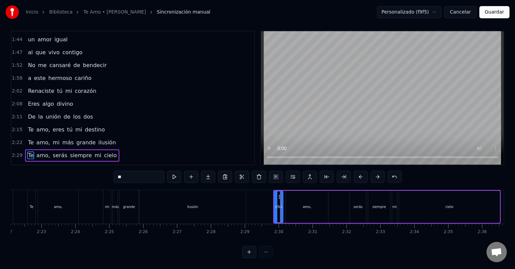
click at [358, 172] on button at bounding box center [361, 177] width 14 height 12
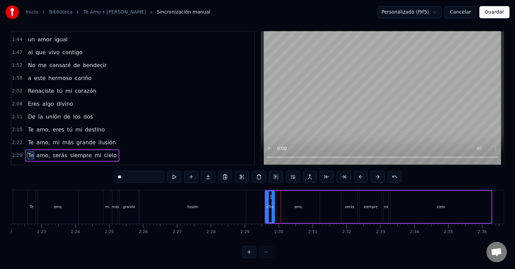
click at [358, 172] on button at bounding box center [361, 177] width 14 height 12
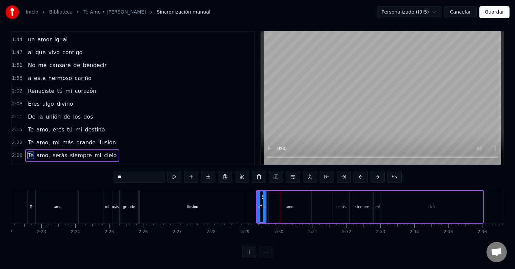
click at [358, 172] on button at bounding box center [361, 177] width 14 height 12
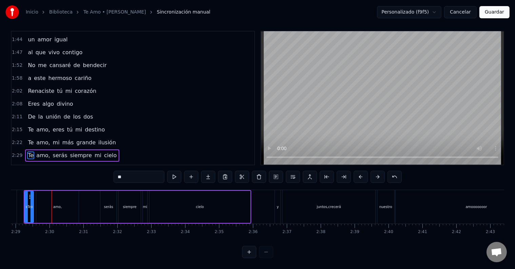
scroll to position [0, 5083]
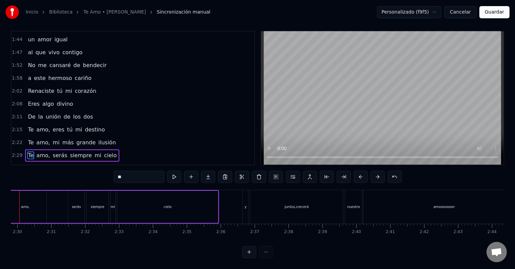
click at [246, 206] on div "y" at bounding box center [245, 207] width 5 height 34
type input "*"
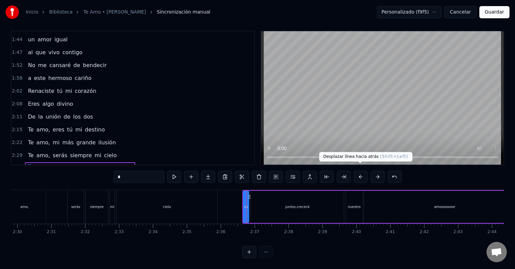
click at [362, 173] on button at bounding box center [361, 177] width 14 height 12
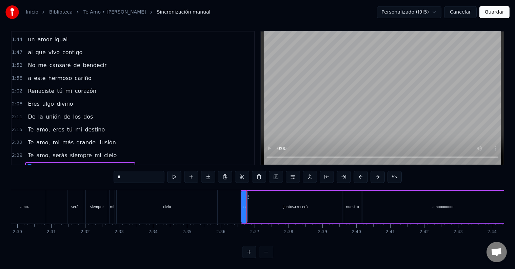
click at [362, 173] on button at bounding box center [361, 177] width 14 height 12
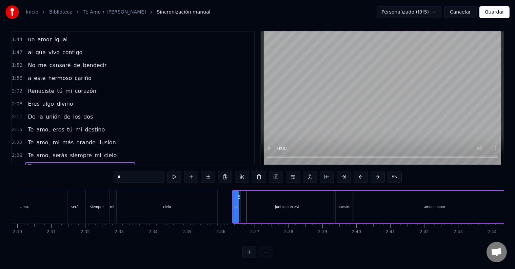
click at [362, 173] on button at bounding box center [361, 177] width 14 height 12
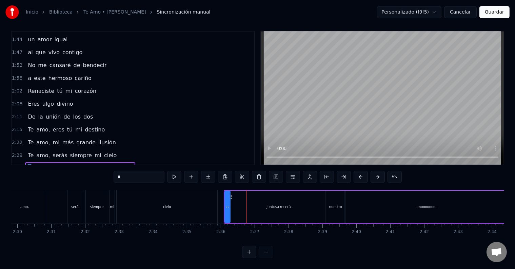
click at [362, 173] on button at bounding box center [361, 177] width 14 height 12
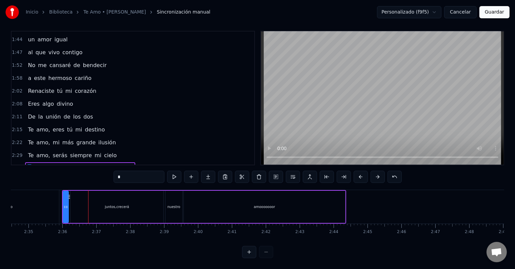
scroll to position [0, 5248]
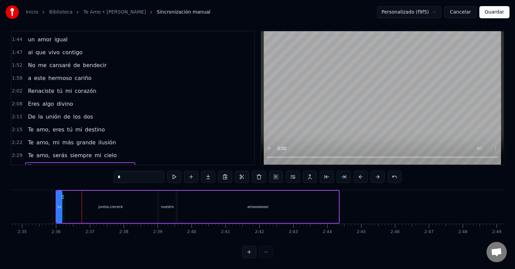
click at [497, 11] on button "Guardar" at bounding box center [495, 12] width 30 height 12
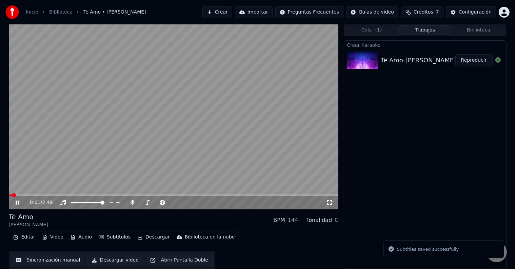
click at [184, 195] on span at bounding box center [174, 195] width 330 height 1
click at [197, 195] on span at bounding box center [174, 195] width 330 height 1
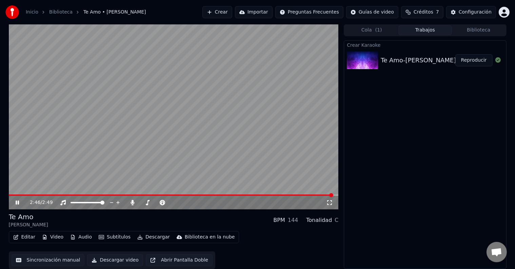
click at [16, 204] on icon at bounding box center [17, 203] width 3 height 4
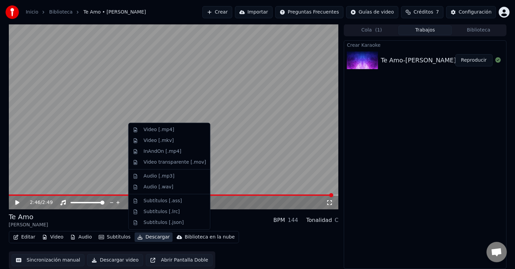
click at [148, 239] on button "Descargar" at bounding box center [154, 238] width 38 height 10
click at [159, 131] on div "Video [.mp4]" at bounding box center [159, 130] width 31 height 7
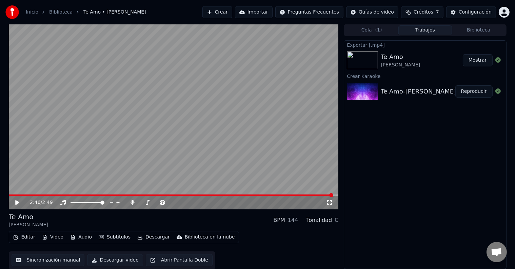
click at [30, 10] on link "Inicio" at bounding box center [32, 12] width 13 height 7
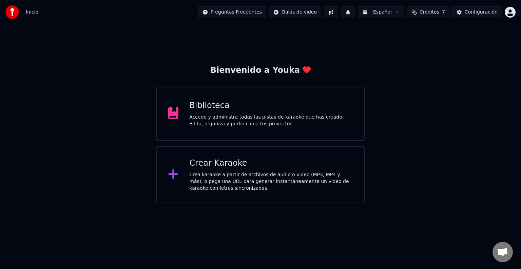
click at [208, 166] on div "Crear Karaoke" at bounding box center [271, 163] width 164 height 11
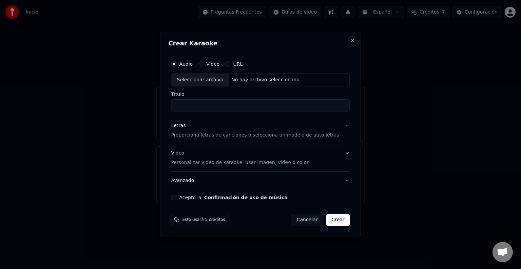
click at [206, 81] on div "Seleccionar archivo" at bounding box center [199, 80] width 57 height 12
type input "**********"
click at [313, 138] on p "Proporciona letras de canciones o selecciona un modelo de auto letras" at bounding box center [255, 135] width 168 height 7
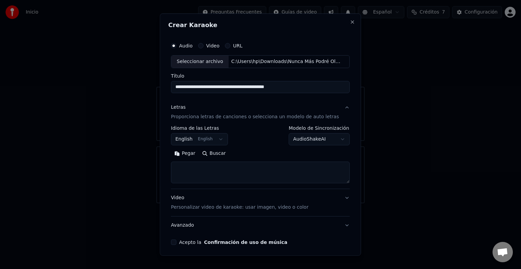
click at [221, 171] on textarea at bounding box center [260, 173] width 179 height 22
paste textarea "**********"
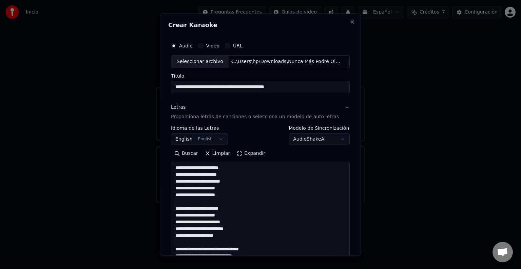
scroll to position [178, 0]
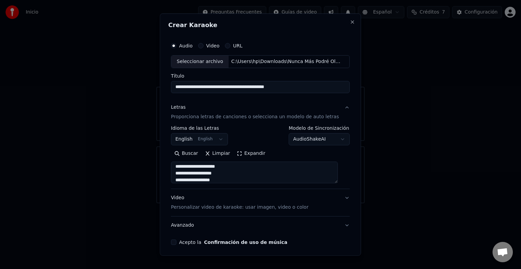
type textarea "**********"
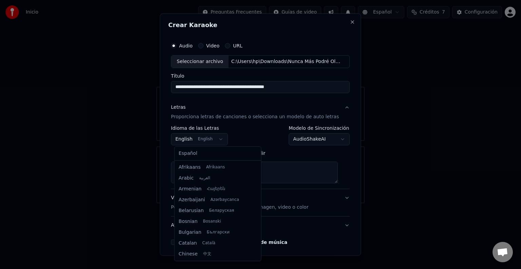
scroll to position [54, 0]
click at [215, 139] on body "Inicio Preguntas Frecuentes Guías de video Español Créditos 7 Configuración Bie…" at bounding box center [260, 102] width 521 height 204
select select "**"
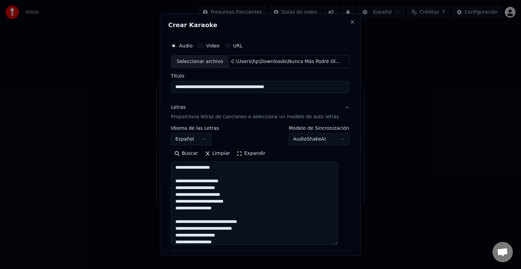
drag, startPoint x: 339, startPoint y: 182, endPoint x: 415, endPoint y: 254, distance: 104.4
click at [415, 204] on body "Inicio Preguntas Frecuentes Guías de video Español Créditos 7 Configuración Bie…" at bounding box center [260, 102] width 521 height 204
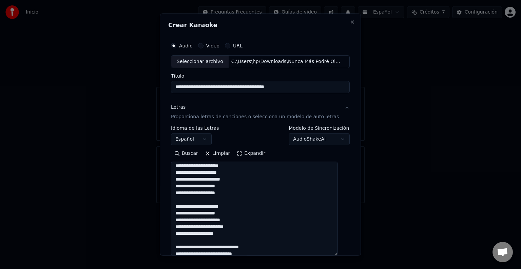
scroll to position [0, 0]
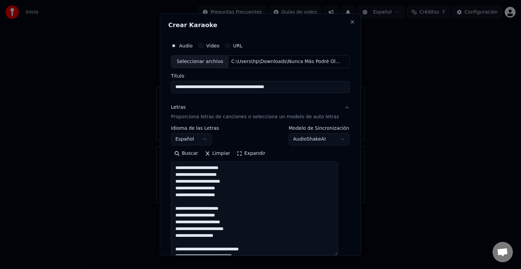
click at [229, 194] on textarea "**********" at bounding box center [254, 209] width 167 height 94
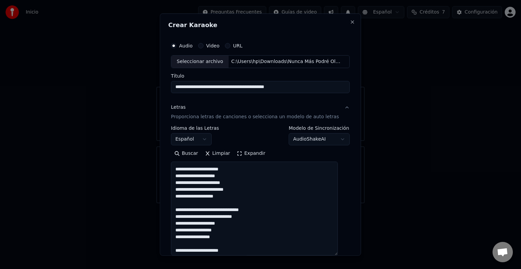
scroll to position [41, 0]
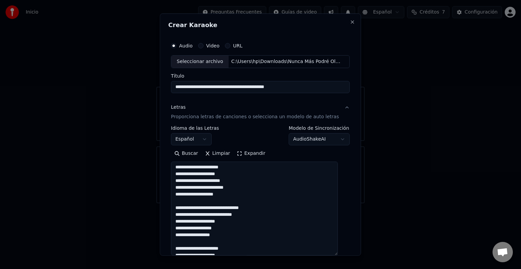
click at [241, 195] on textarea "**********" at bounding box center [254, 209] width 167 height 94
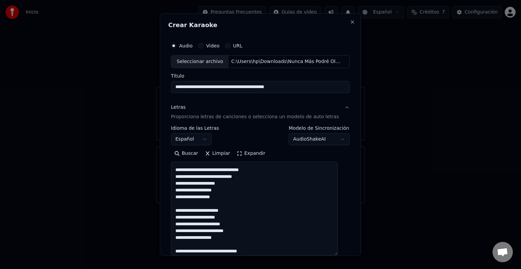
scroll to position [80, 0]
click at [204, 169] on textarea "**********" at bounding box center [254, 209] width 167 height 94
click at [237, 171] on textarea "**********" at bounding box center [254, 209] width 167 height 94
click at [205, 168] on textarea "**********" at bounding box center [254, 209] width 167 height 94
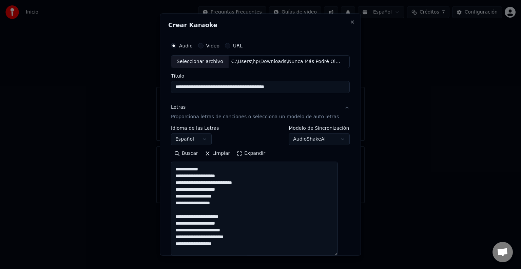
scroll to position [91, 0]
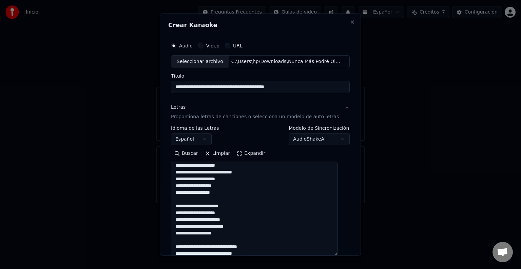
click at [232, 186] on textarea "**********" at bounding box center [254, 209] width 167 height 94
click at [221, 193] on textarea "**********" at bounding box center [254, 209] width 167 height 94
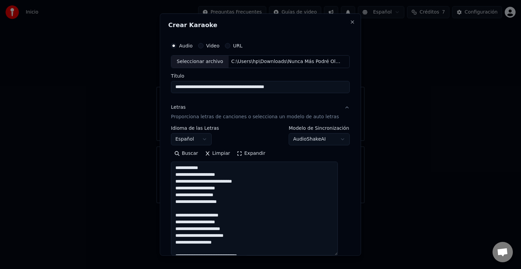
scroll to position [78, 0]
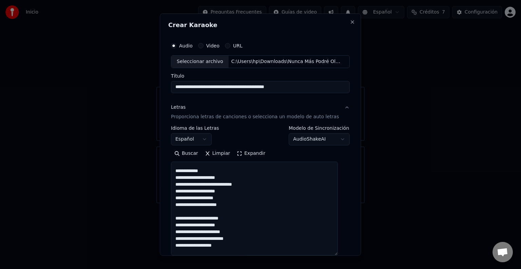
click at [205, 184] on textarea "**********" at bounding box center [254, 209] width 167 height 94
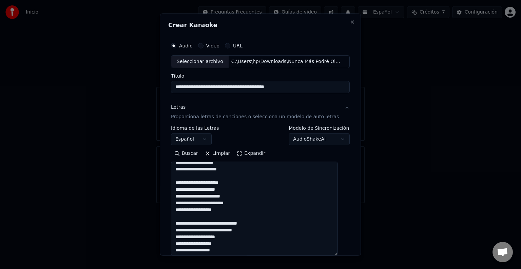
scroll to position [121, 0]
click at [246, 170] on textarea "**********" at bounding box center [254, 209] width 167 height 94
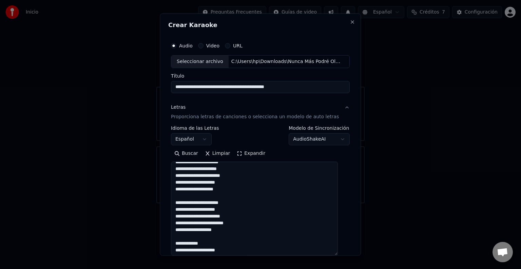
scroll to position [0, 0]
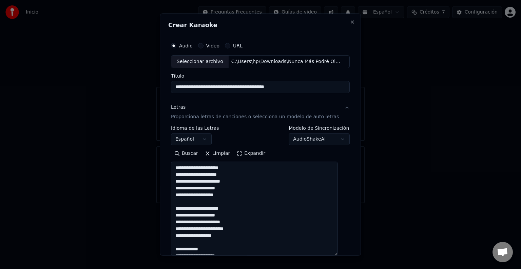
drag, startPoint x: 183, startPoint y: 170, endPoint x: 228, endPoint y: 195, distance: 52.0
click at [228, 195] on textarea "**********" at bounding box center [254, 209] width 167 height 94
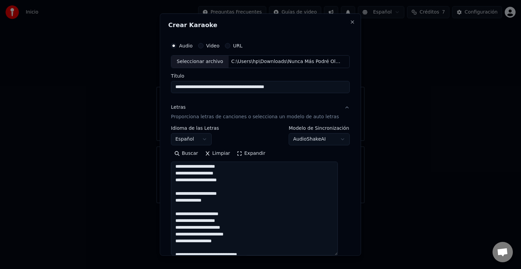
scroll to position [143, 0]
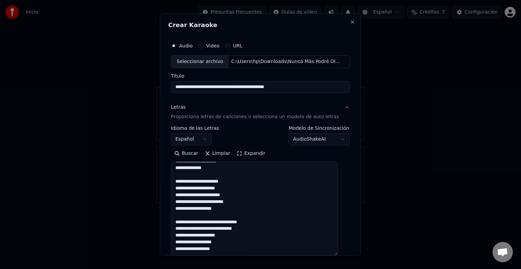
drag, startPoint x: 177, startPoint y: 181, endPoint x: 252, endPoint y: 214, distance: 82.3
click at [252, 214] on textarea "**********" at bounding box center [254, 209] width 167 height 94
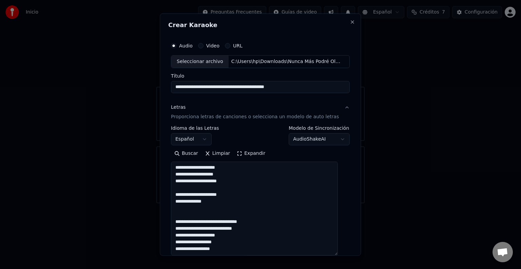
scroll to position [109, 0]
paste textarea "**********"
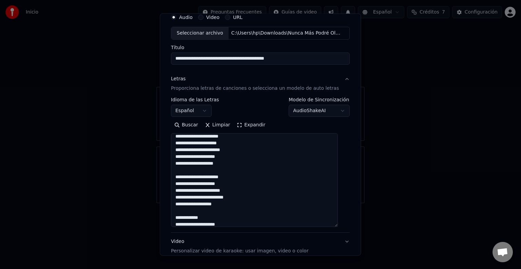
scroll to position [4, 0]
drag, startPoint x: 186, startPoint y: 175, endPoint x: 237, endPoint y: 201, distance: 57.5
click at [237, 201] on textarea "**********" at bounding box center [254, 180] width 167 height 94
drag, startPoint x: 334, startPoint y: 166, endPoint x: 333, endPoint y: 220, distance: 54.6
click at [333, 220] on textarea "**********" at bounding box center [254, 180] width 167 height 94
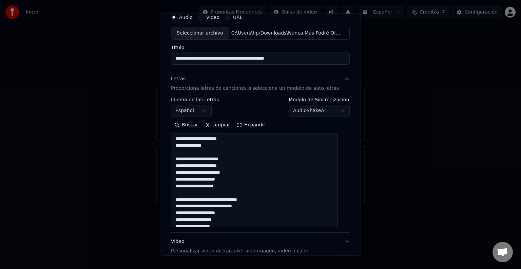
scroll to position [143, 0]
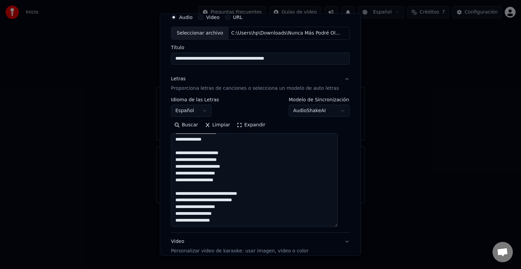
click at [227, 177] on textarea "**********" at bounding box center [254, 180] width 167 height 94
paste textarea "**********"
click at [234, 214] on textarea "**********" at bounding box center [254, 180] width 167 height 94
click at [206, 220] on textarea "**********" at bounding box center [254, 180] width 167 height 94
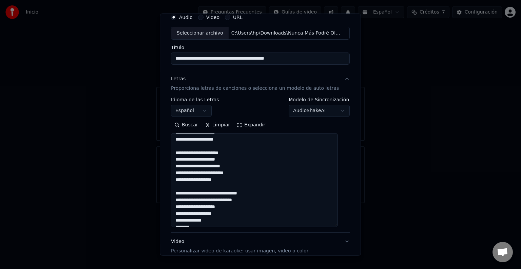
scroll to position [187, 0]
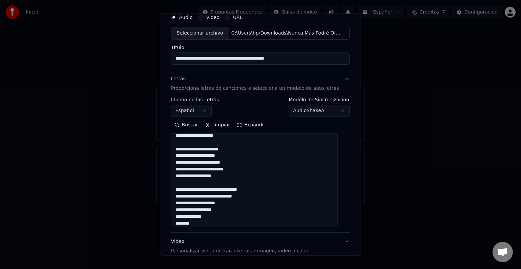
click at [193, 223] on textarea "**********" at bounding box center [254, 180] width 167 height 94
click at [303, 203] on textarea "**********" at bounding box center [254, 180] width 167 height 94
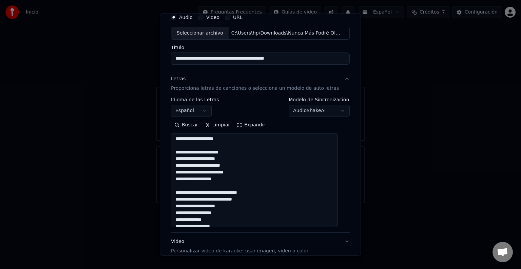
click at [205, 190] on textarea "**********" at bounding box center [254, 180] width 167 height 94
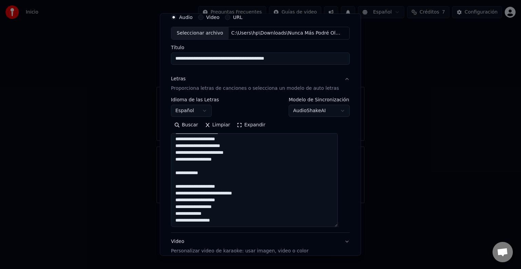
scroll to position [0, 0]
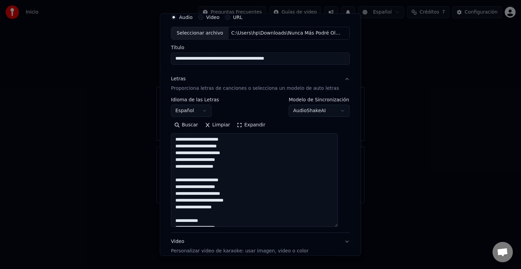
type textarea "**********"
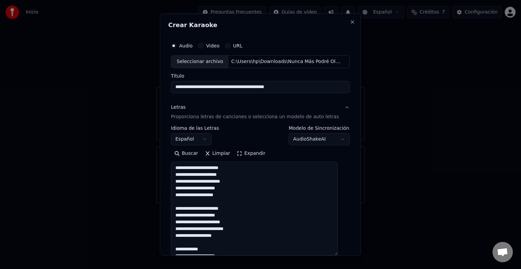
click at [303, 87] on input "**********" at bounding box center [260, 87] width 179 height 12
type input "**********"
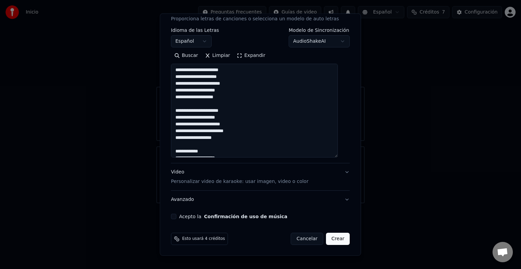
click at [176, 215] on button "Acepto la Confirmación de uso de música" at bounding box center [173, 216] width 5 height 5
click at [291, 182] on p "Personalizar video de karaoke: usar imagen, video o color" at bounding box center [239, 181] width 137 height 7
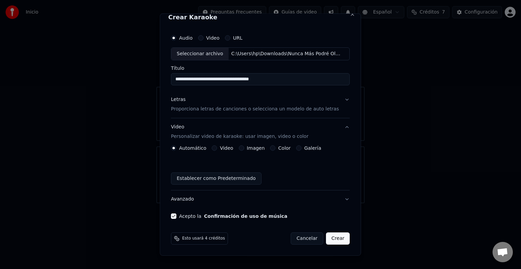
scroll to position [7, 0]
click at [309, 148] on label "Galería" at bounding box center [312, 148] width 17 height 5
click at [302, 148] on button "Galería" at bounding box center [298, 148] width 5 height 5
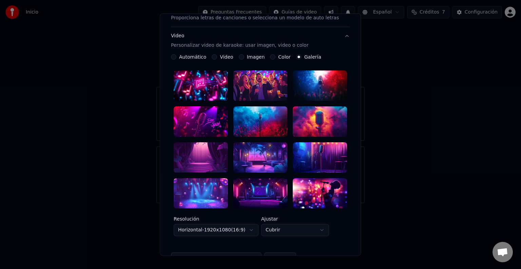
scroll to position [100, 0]
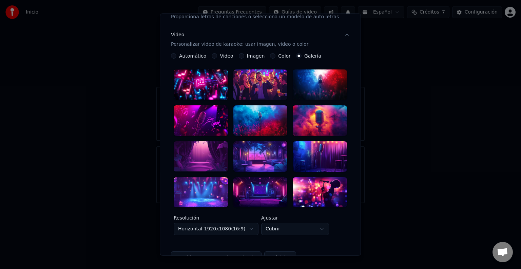
click at [312, 180] on div at bounding box center [320, 192] width 54 height 31
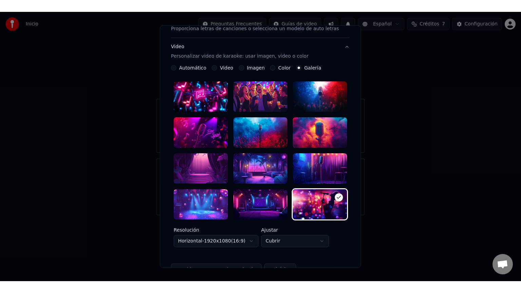
scroll to position [170, 0]
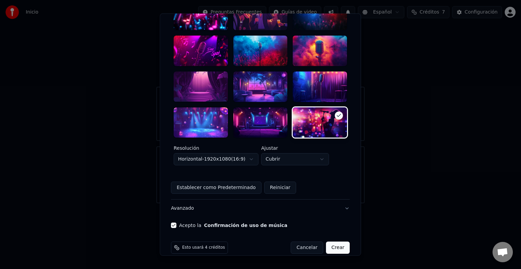
click at [329, 242] on button "Crear" at bounding box center [338, 248] width 24 height 12
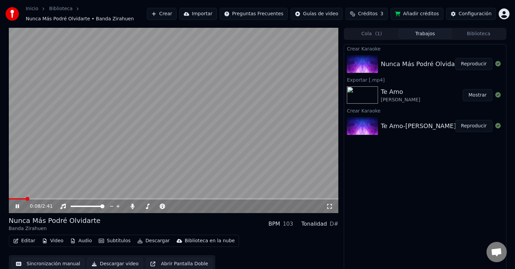
click at [328, 207] on icon at bounding box center [329, 206] width 7 height 5
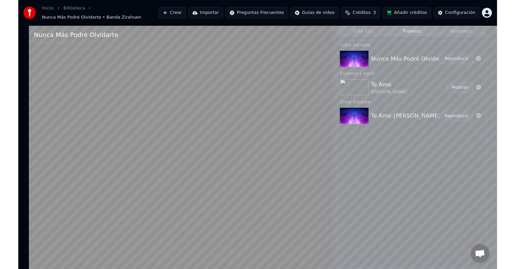
scroll to position [280, 0]
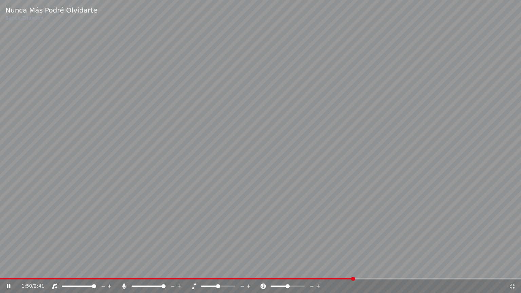
click at [353, 269] on span at bounding box center [260, 278] width 521 height 1
click at [419, 269] on div "1:58 / 2:41" at bounding box center [260, 287] width 521 height 14
click at [419, 269] on video at bounding box center [260, 146] width 521 height 293
click at [419, 269] on span at bounding box center [260, 278] width 521 height 1
click at [400, 172] on video at bounding box center [260, 146] width 521 height 293
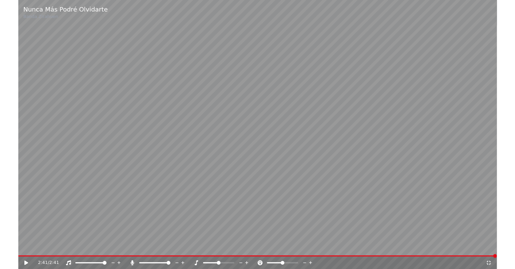
scroll to position [352, 0]
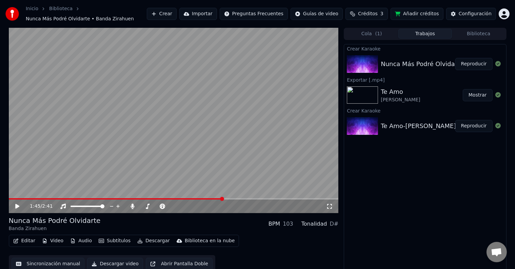
click at [222, 199] on span at bounding box center [116, 198] width 214 height 1
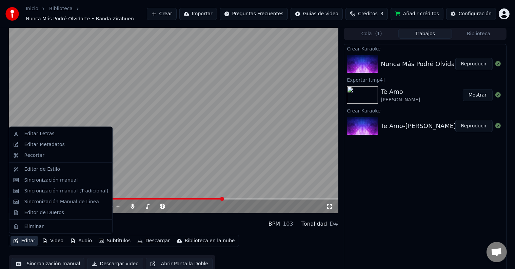
click at [26, 242] on button "Editar" at bounding box center [24, 242] width 27 height 10
click at [34, 180] on div "Sincronización manual" at bounding box center [51, 180] width 54 height 7
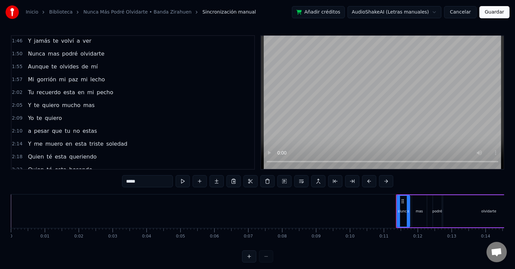
scroll to position [316, 0]
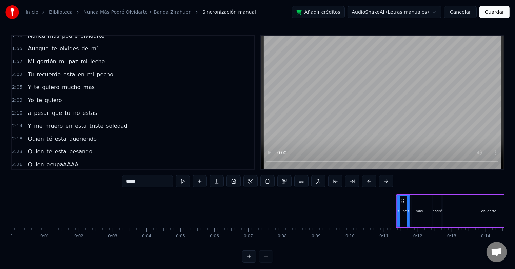
click at [67, 161] on span "ocupaAAAA" at bounding box center [62, 165] width 33 height 8
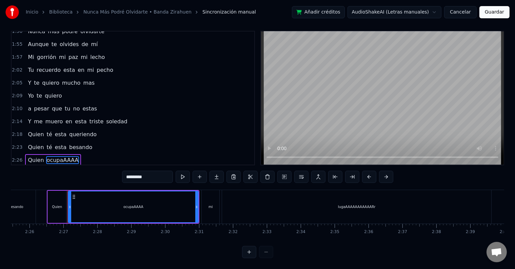
scroll to position [0, 4958]
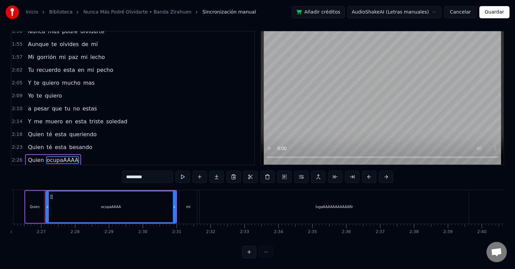
click at [156, 171] on input "*********" at bounding box center [147, 177] width 51 height 12
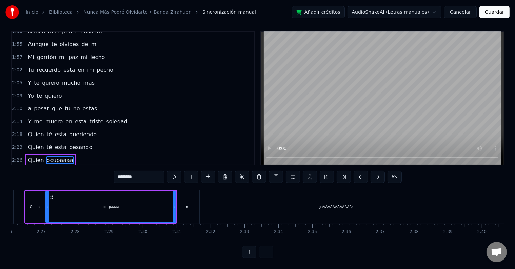
click at [85, 169] on span "lugaAAAAAAAAAAARr" at bounding box center [67, 173] width 61 height 8
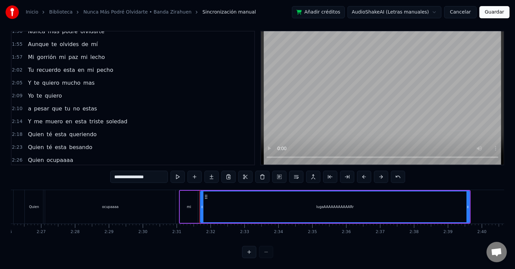
click at [164, 171] on input "**********" at bounding box center [139, 177] width 58 height 12
type input "**********"
click at [488, 10] on button "Guardar" at bounding box center [495, 12] width 30 height 12
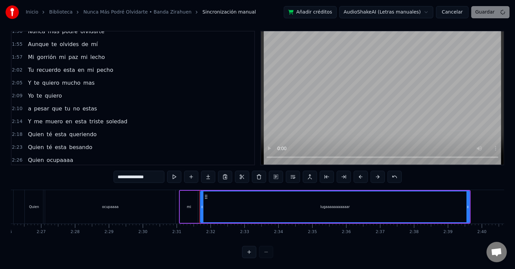
scroll to position [4, 0]
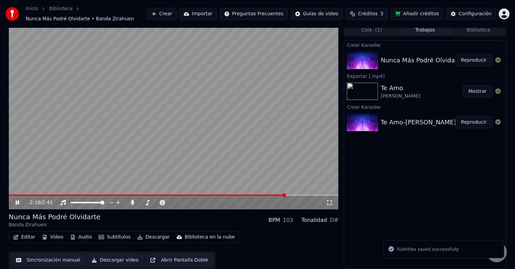
click at [286, 195] on span at bounding box center [174, 195] width 330 height 1
click at [131, 202] on icon at bounding box center [132, 202] width 7 height 5
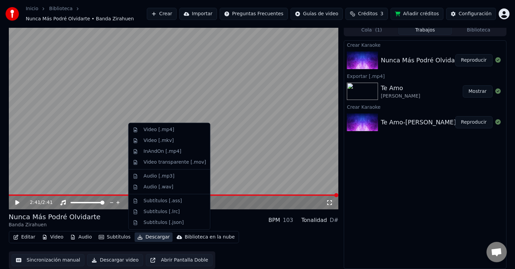
click at [145, 239] on button "Descargar" at bounding box center [154, 238] width 38 height 10
click at [161, 130] on div "Video [.mp4]" at bounding box center [159, 130] width 31 height 7
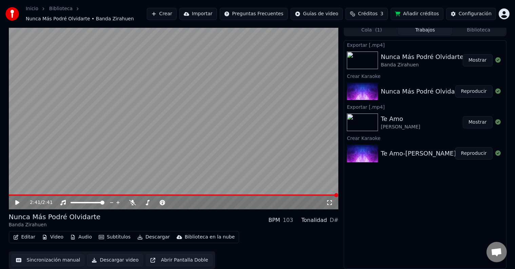
click at [18, 203] on icon at bounding box center [17, 203] width 4 height 5
click at [170, 194] on video at bounding box center [174, 117] width 330 height 186
click at [170, 195] on span at bounding box center [174, 195] width 330 height 1
click at [170, 164] on video at bounding box center [174, 117] width 330 height 186
click at [156, 195] on span at bounding box center [91, 195] width 164 height 1
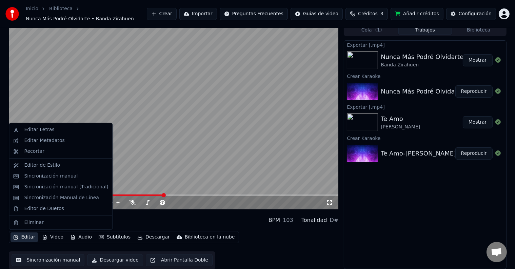
click at [24, 238] on button "Editar" at bounding box center [24, 238] width 27 height 10
click at [27, 177] on div "Sincronización manual" at bounding box center [51, 176] width 54 height 7
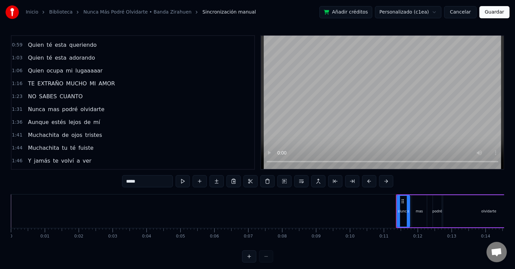
scroll to position [180, 0]
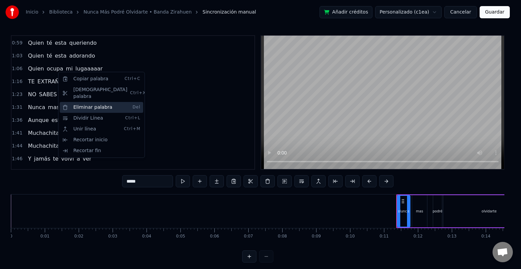
click at [87, 102] on div "Eliminar palabra Del" at bounding box center [101, 107] width 83 height 11
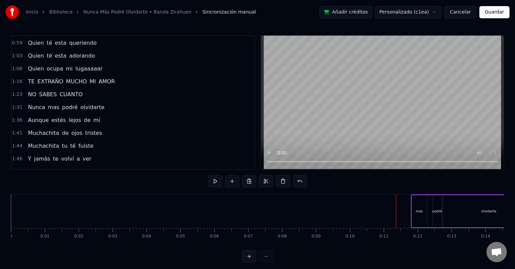
click at [66, 91] on span "CUANTO" at bounding box center [71, 95] width 24 height 8
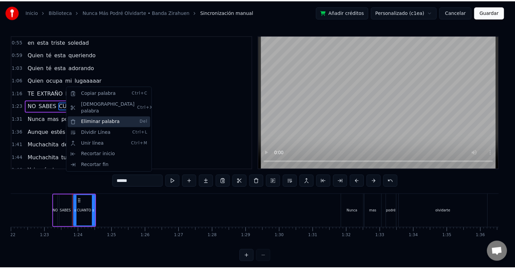
scroll to position [0, 2811]
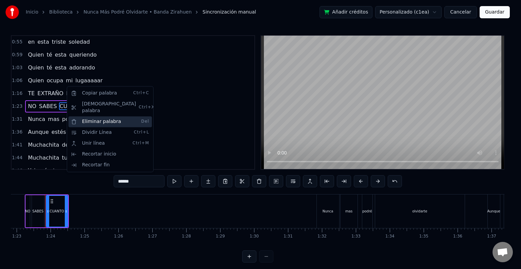
click at [94, 116] on div "Eliminar palabra Del" at bounding box center [110, 121] width 83 height 11
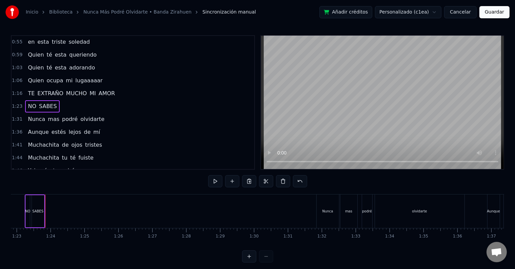
click at [42, 102] on span "SABES" at bounding box center [47, 106] width 19 height 8
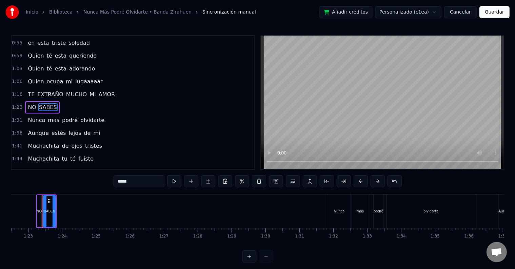
scroll to position [0, 2796]
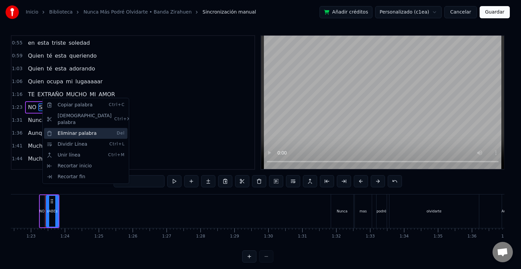
click at [64, 128] on div "Eliminar palabra Del" at bounding box center [85, 133] width 83 height 11
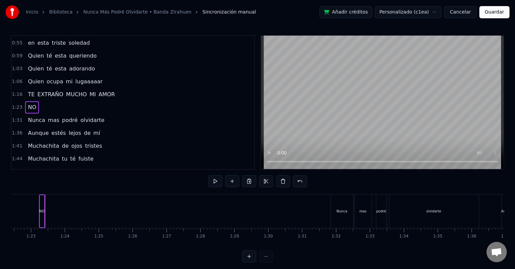
click at [30, 103] on span "NO" at bounding box center [32, 107] width 10 height 8
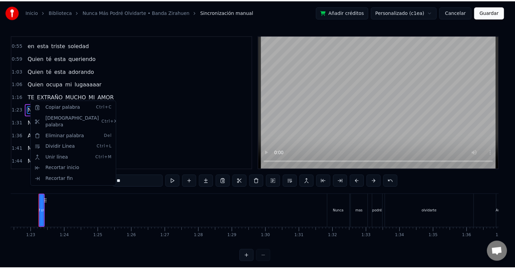
scroll to position [0, 2790]
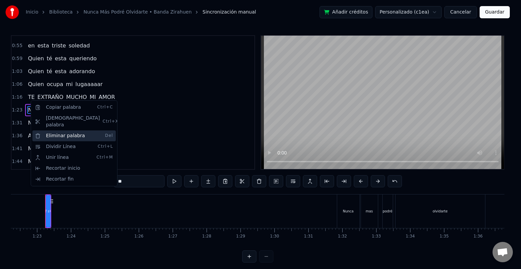
click at [50, 131] on div "Eliminar palabra Del" at bounding box center [73, 136] width 83 height 11
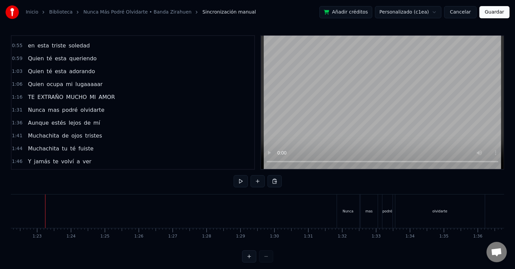
click at [98, 93] on span "AMOR" at bounding box center [107, 97] width 18 height 8
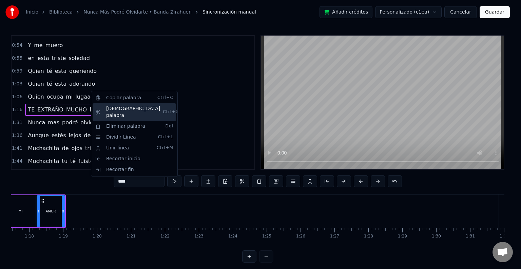
scroll to position [0, 2619]
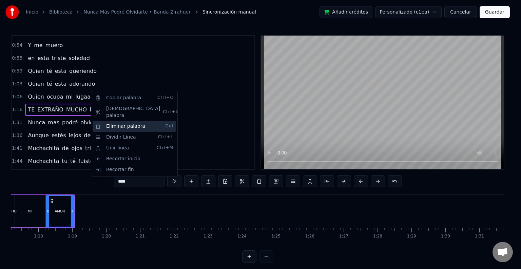
click at [116, 121] on div "Eliminar palabra Del" at bounding box center [134, 126] width 83 height 11
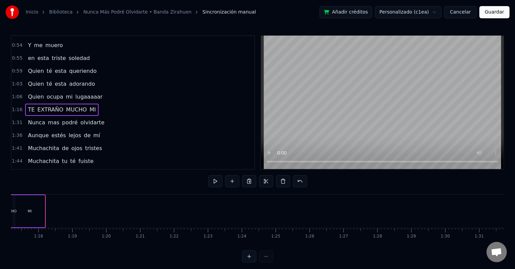
click at [89, 106] on span "MI" at bounding box center [93, 110] width 8 height 8
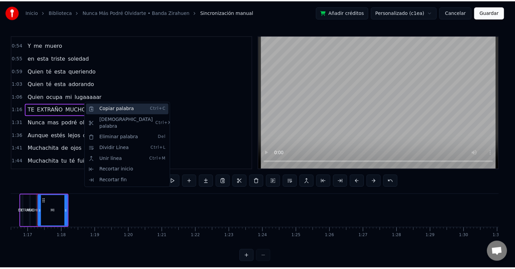
scroll to position [0, 2588]
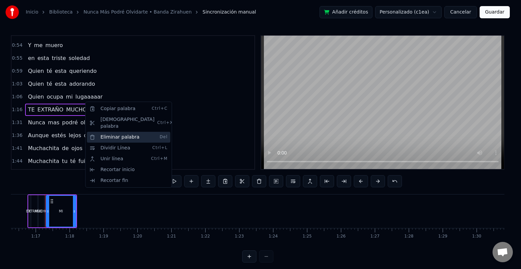
click at [106, 132] on div "Eliminar palabra Del" at bounding box center [128, 137] width 83 height 11
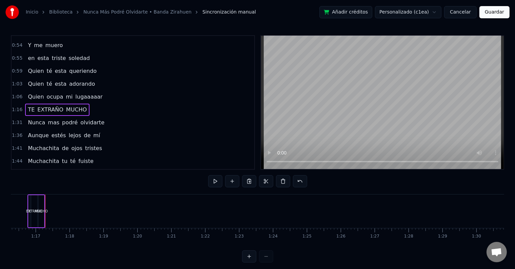
click at [74, 106] on span "MUCHO" at bounding box center [76, 110] width 22 height 8
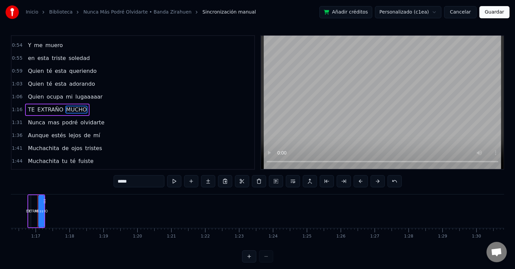
scroll to position [0, 2580]
click at [49, 106] on span "EXTRAÑO" at bounding box center [50, 110] width 27 height 8
type input "*******"
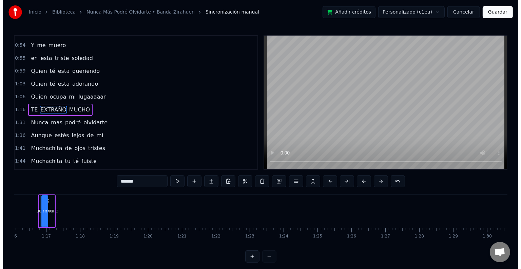
scroll to position [0, 2573]
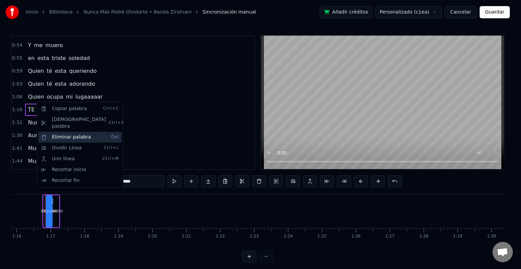
click at [58, 132] on div "Eliminar palabra Del" at bounding box center [79, 137] width 83 height 11
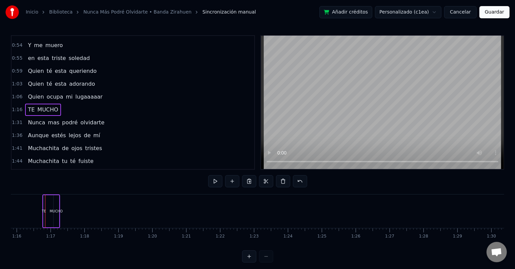
click at [43, 106] on span "MUCHO" at bounding box center [48, 110] width 22 height 8
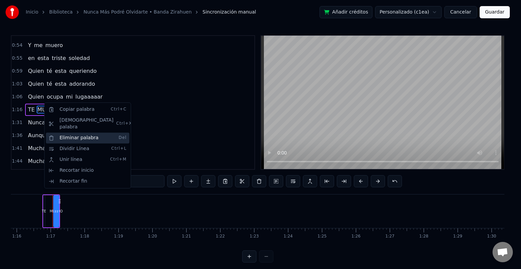
click at [74, 133] on div "Eliminar palabra Del" at bounding box center [87, 138] width 83 height 11
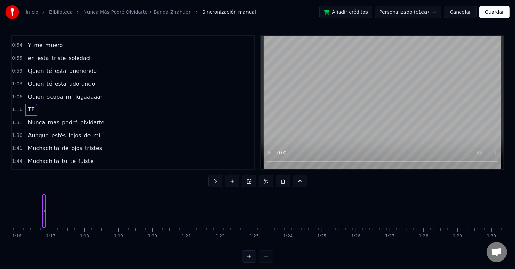
click at [29, 106] on span "TE" at bounding box center [31, 110] width 8 height 8
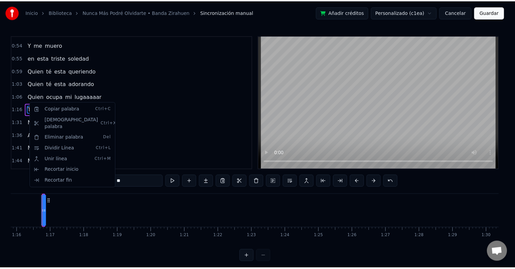
scroll to position [0, 2570]
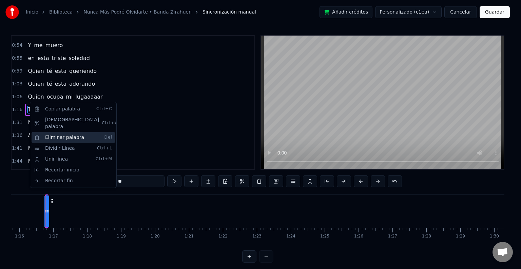
click at [53, 132] on div "Eliminar palabra Del" at bounding box center [73, 137] width 83 height 11
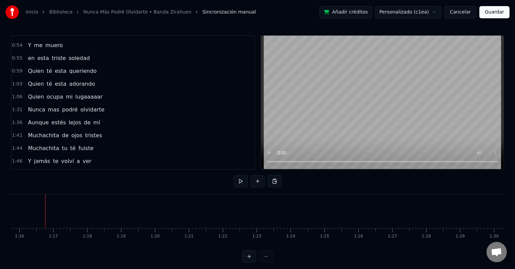
click at [490, 10] on button "Guardar" at bounding box center [495, 12] width 30 height 12
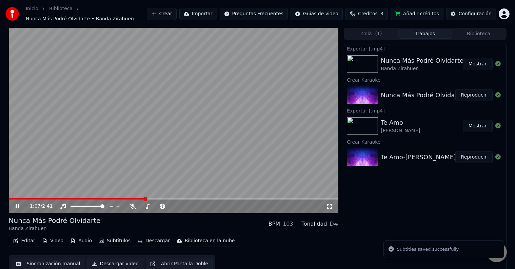
click at [146, 198] on span at bounding box center [174, 198] width 330 height 1
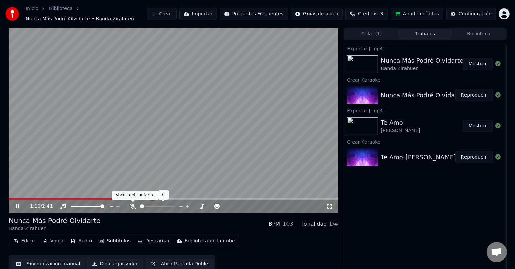
click at [132, 209] on icon at bounding box center [132, 206] width 7 height 5
click at [178, 198] on span at bounding box center [174, 198] width 330 height 1
click at [193, 198] on span at bounding box center [174, 198] width 330 height 1
click at [202, 199] on span at bounding box center [174, 198] width 330 height 1
click at [17, 206] on icon at bounding box center [17, 207] width 3 height 4
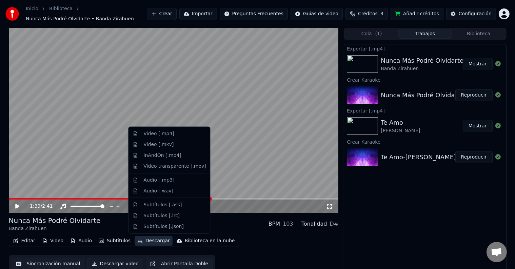
click at [147, 242] on button "Descargar" at bounding box center [154, 242] width 38 height 10
click at [153, 136] on div "Video [.mp4]" at bounding box center [159, 134] width 31 height 7
